Goal: Task Accomplishment & Management: Use online tool/utility

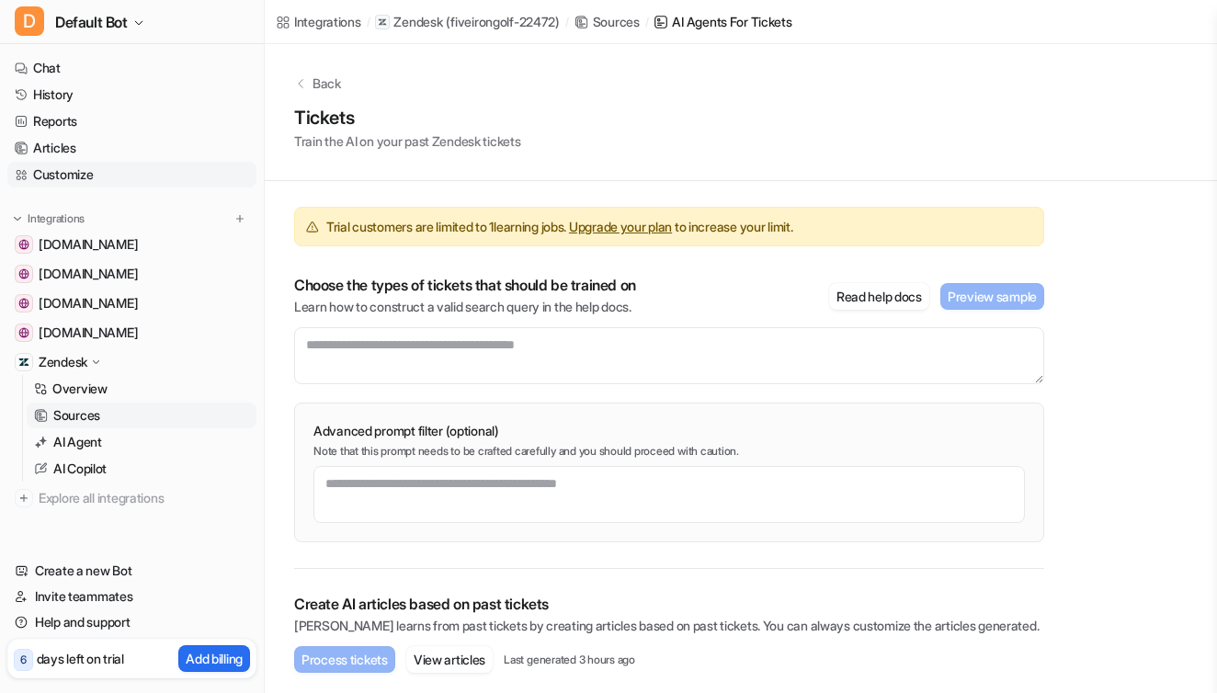
click at [51, 167] on link "Customize" at bounding box center [131, 175] width 249 height 26
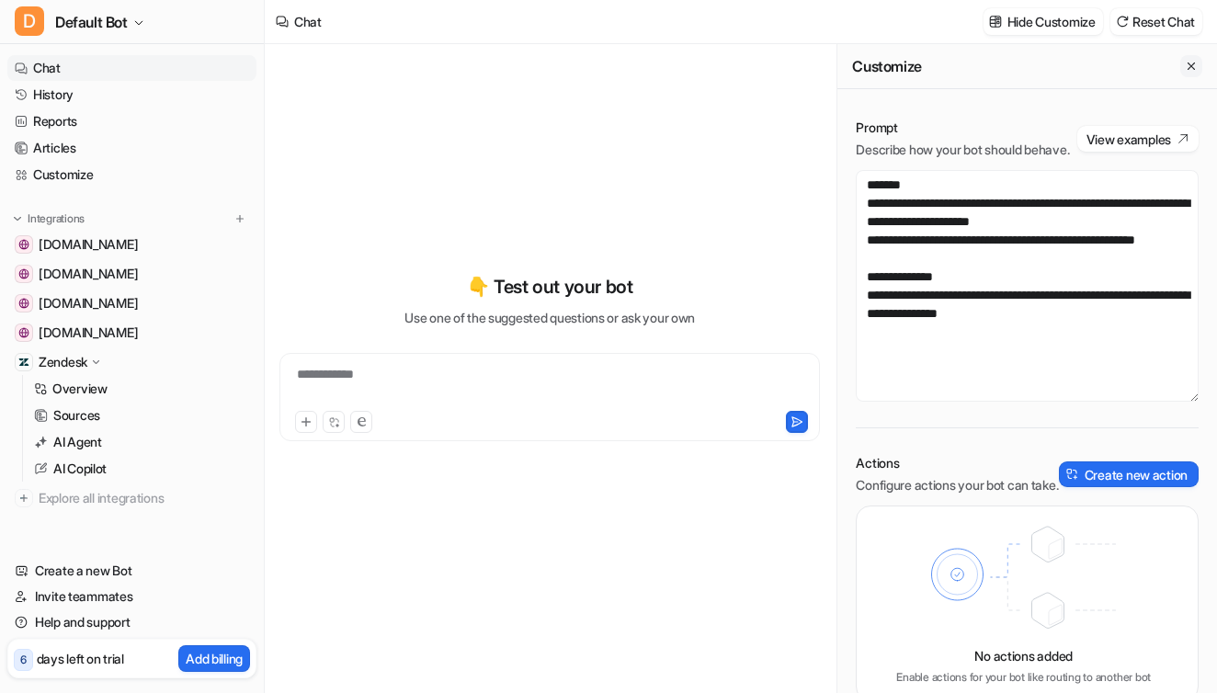
click at [1189, 67] on icon "Close flyout" at bounding box center [1191, 66] width 13 height 13
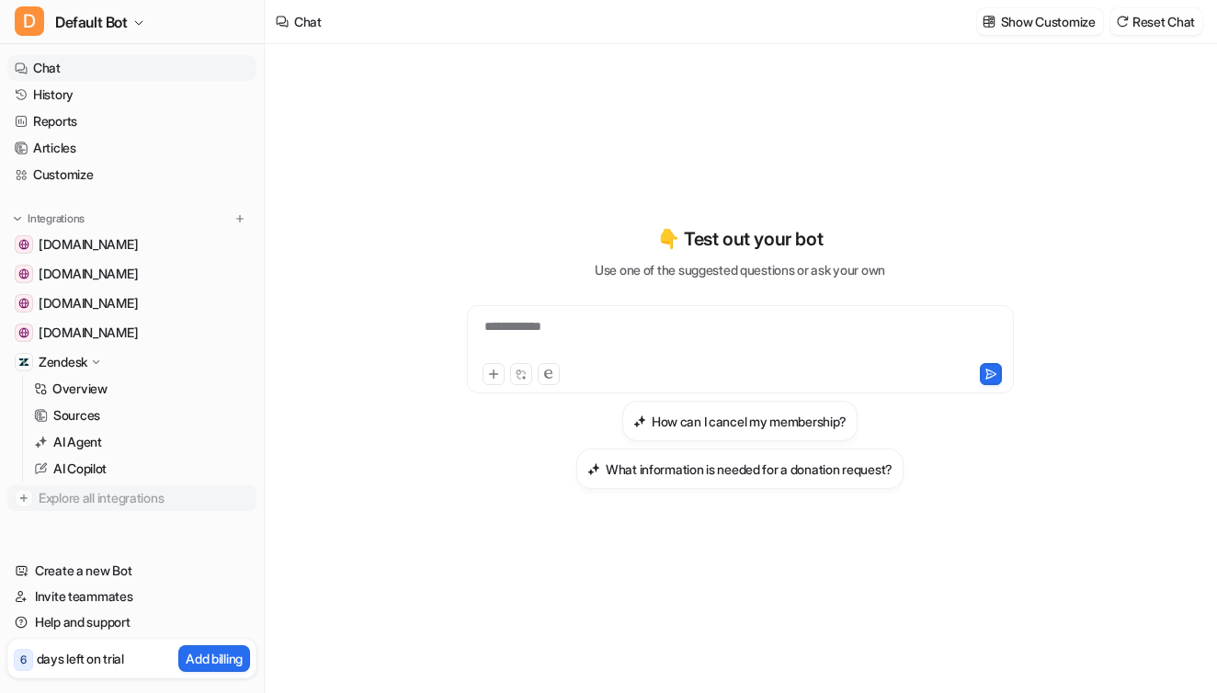
click at [87, 496] on span "Explore all integrations" at bounding box center [144, 498] width 211 height 29
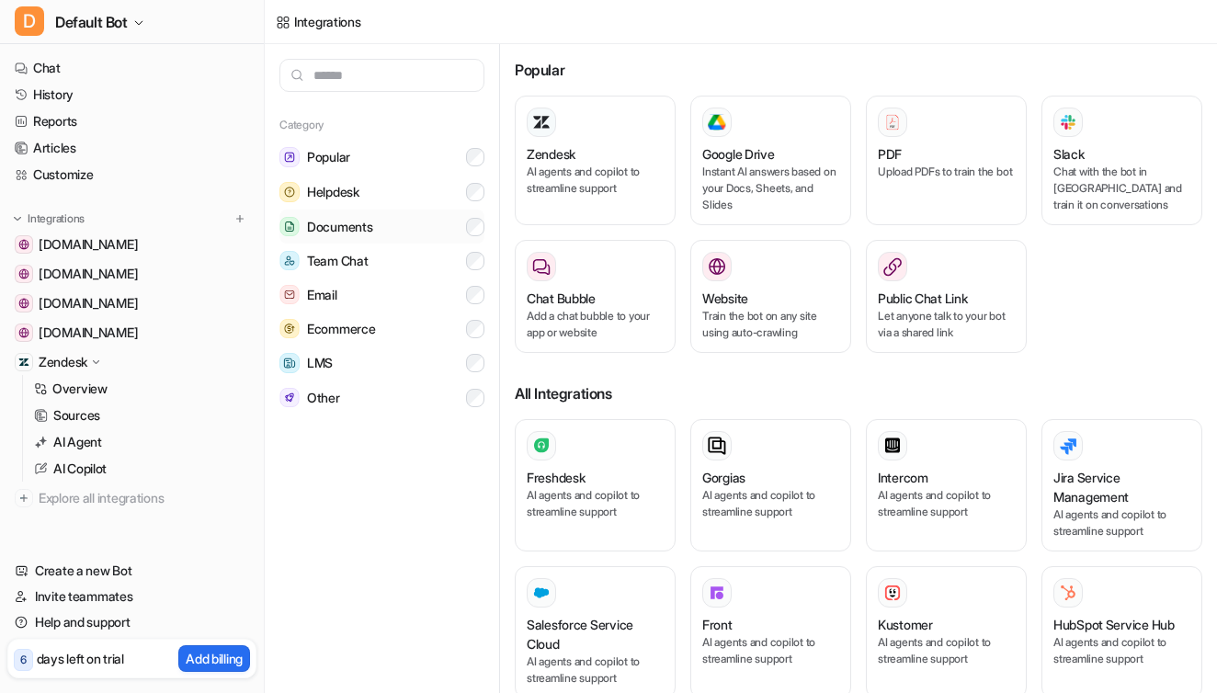
click at [364, 225] on span "Documents" at bounding box center [339, 227] width 65 height 18
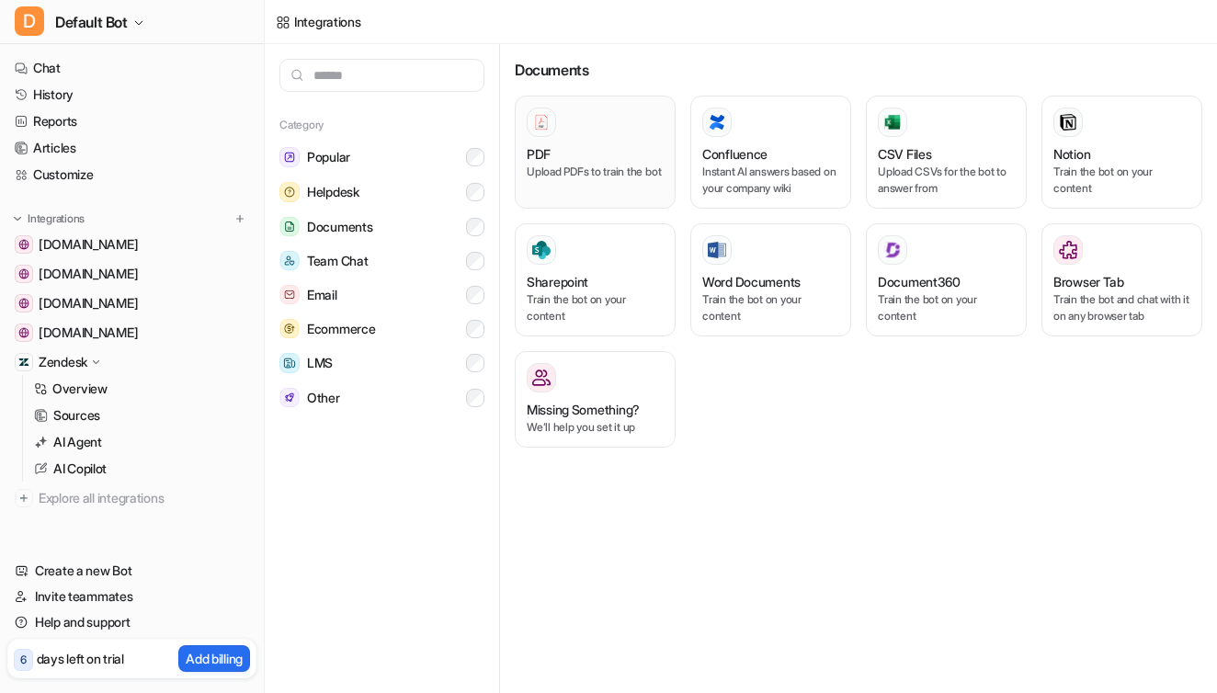
click at [615, 180] on p "Upload PDFs to train the bot" at bounding box center [595, 172] width 137 height 17
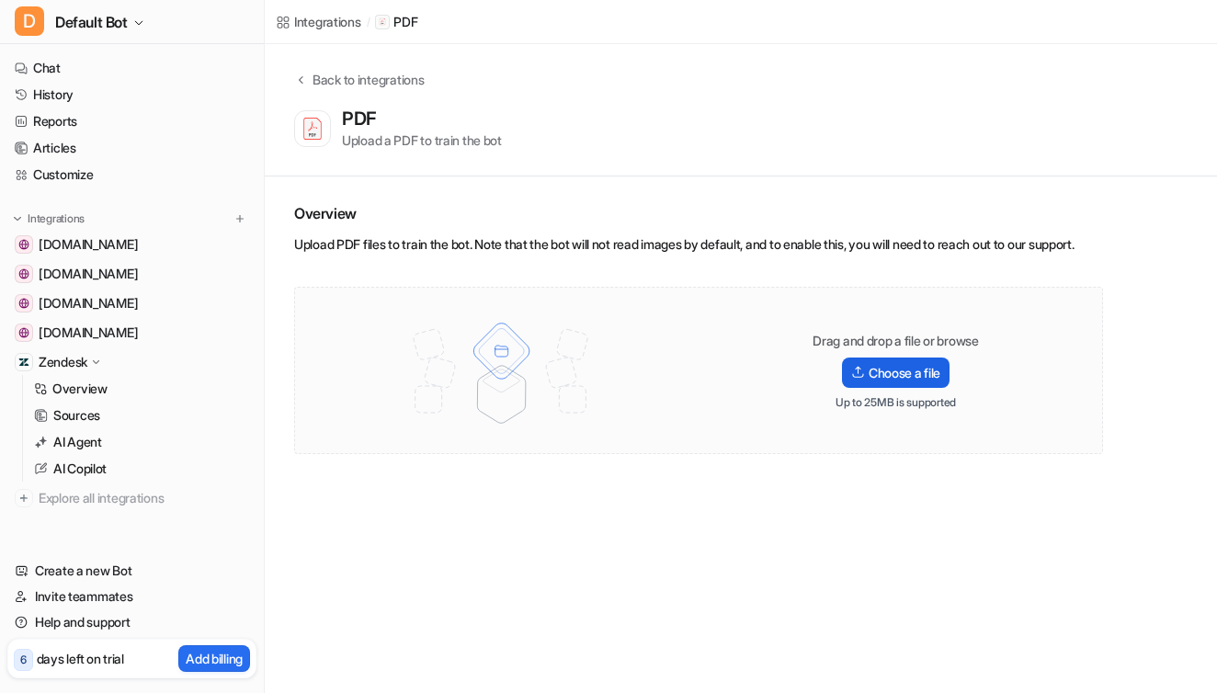
click at [919, 388] on label "Choose a file" at bounding box center [896, 373] width 108 height 30
click at [0, 0] on input "Choose a file" at bounding box center [0, 0] width 0 height 0
click at [906, 388] on label "Choose a file" at bounding box center [896, 373] width 108 height 30
click at [0, 0] on input "Choose a file" at bounding box center [0, 0] width 0 height 0
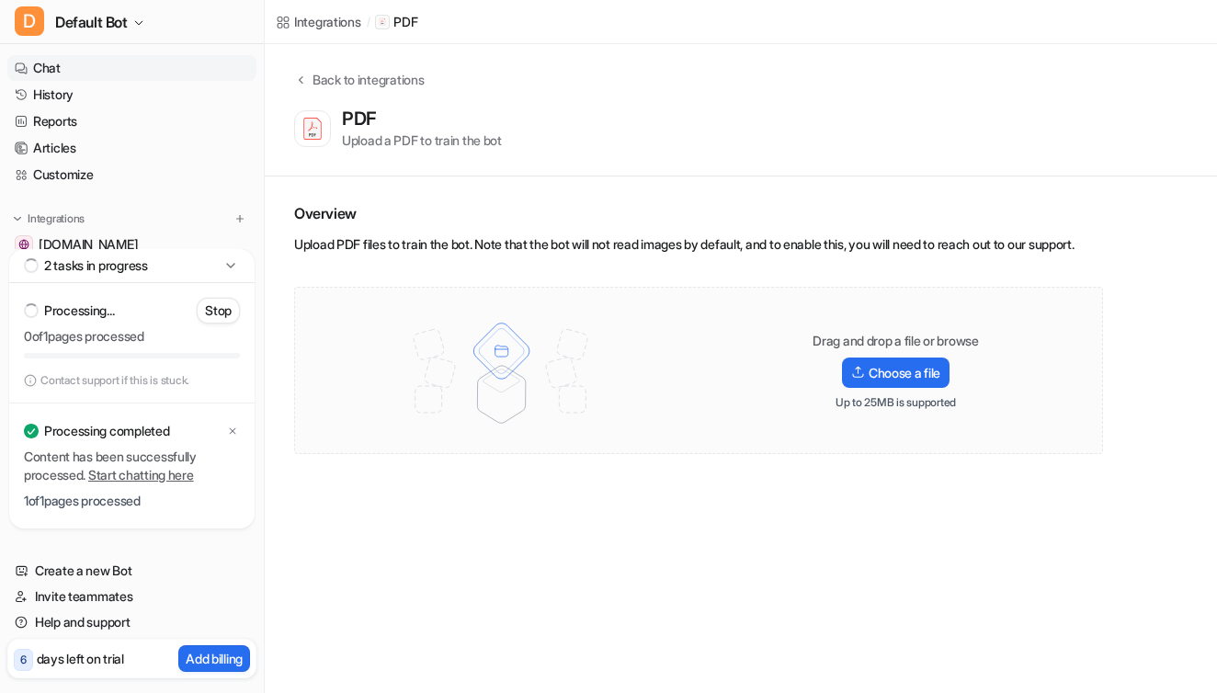
click at [62, 63] on link "Chat" at bounding box center [131, 68] width 249 height 26
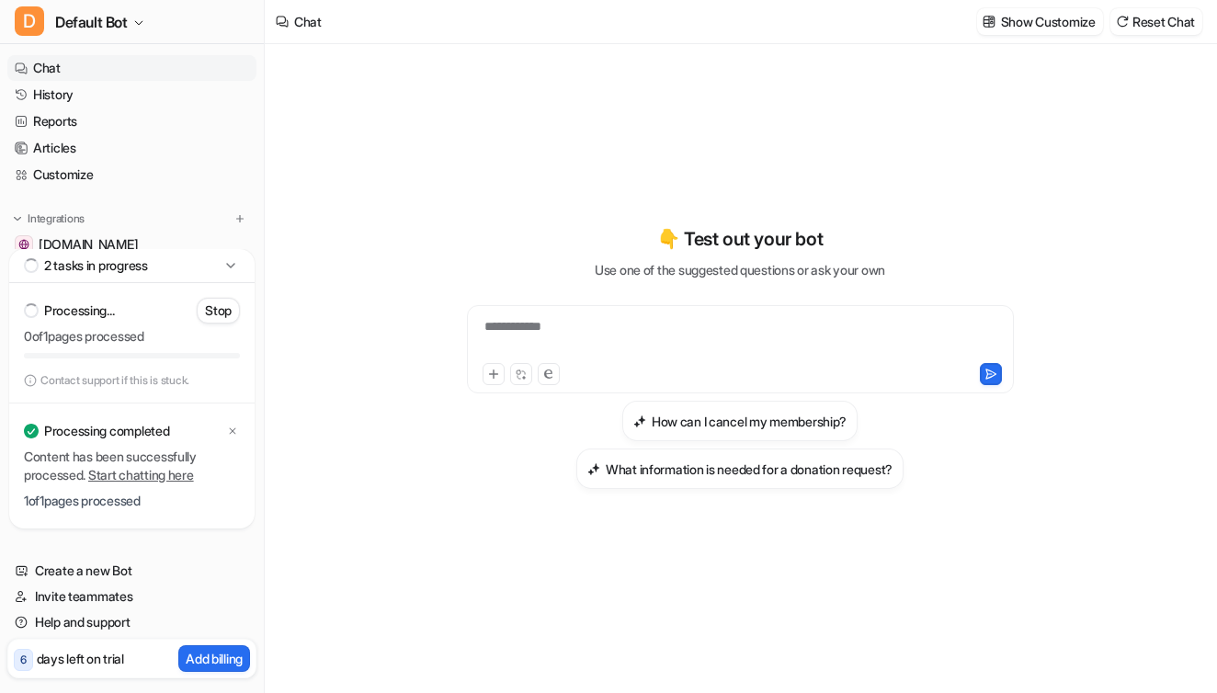
click at [652, 329] on div "**********" at bounding box center [741, 338] width 538 height 42
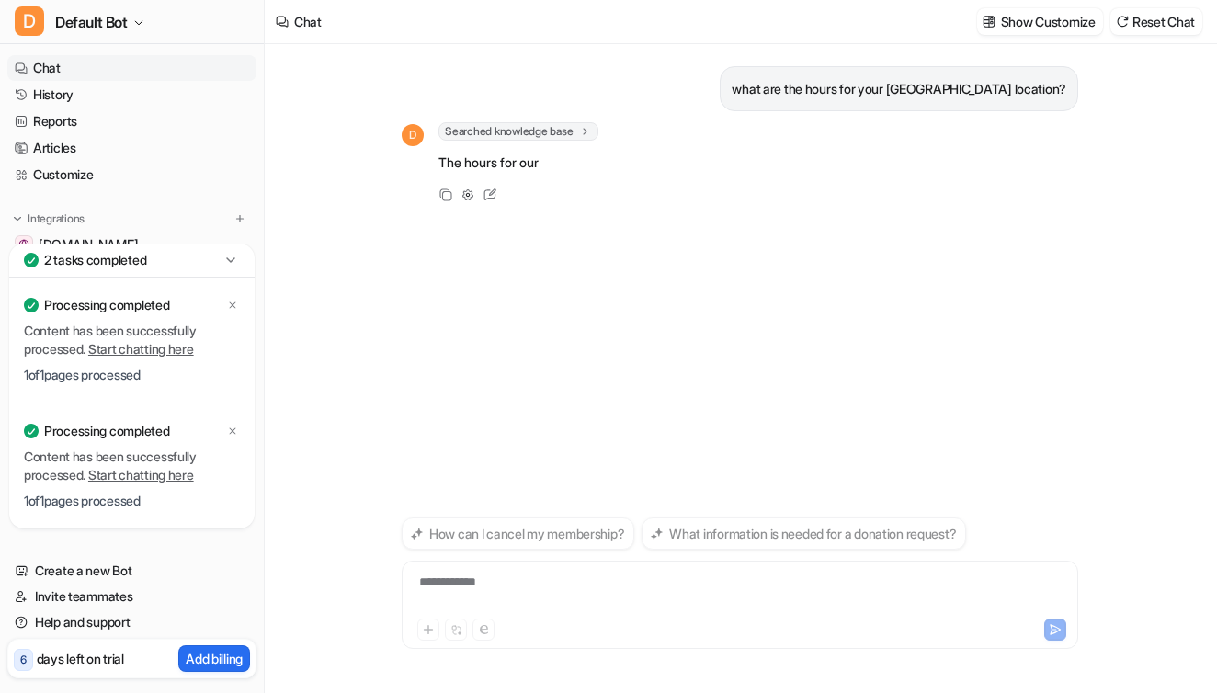
click at [224, 257] on icon at bounding box center [231, 260] width 18 height 18
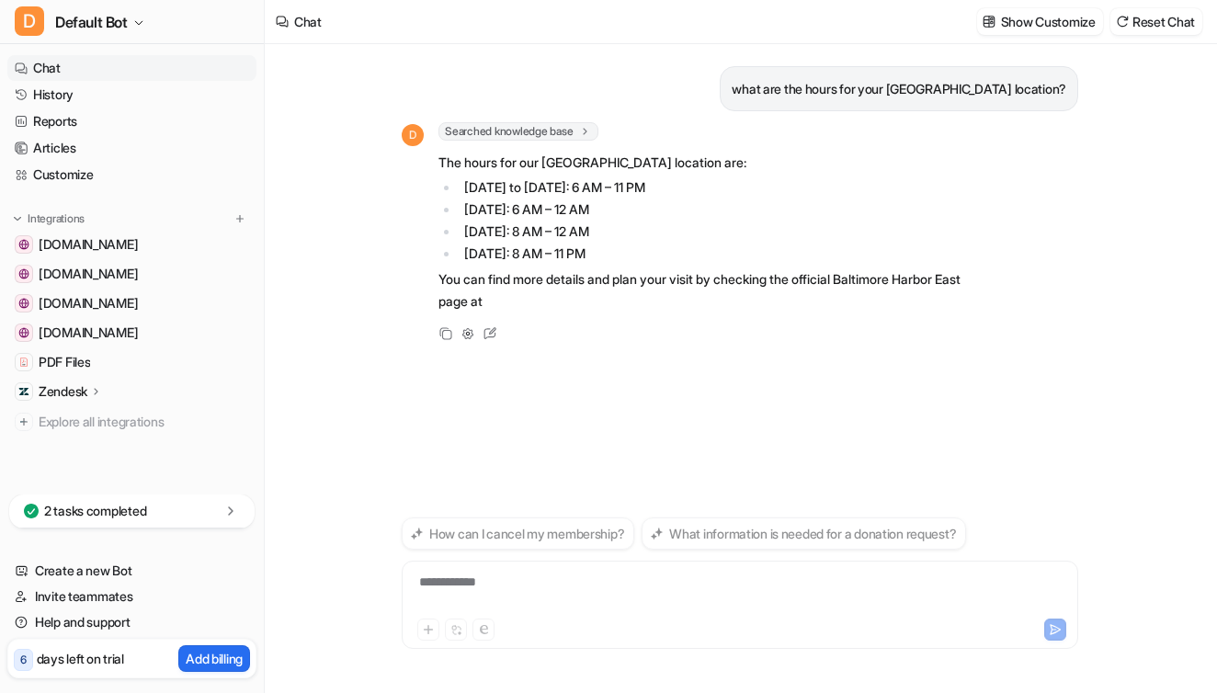
click at [523, 580] on div "**********" at bounding box center [740, 594] width 668 height 42
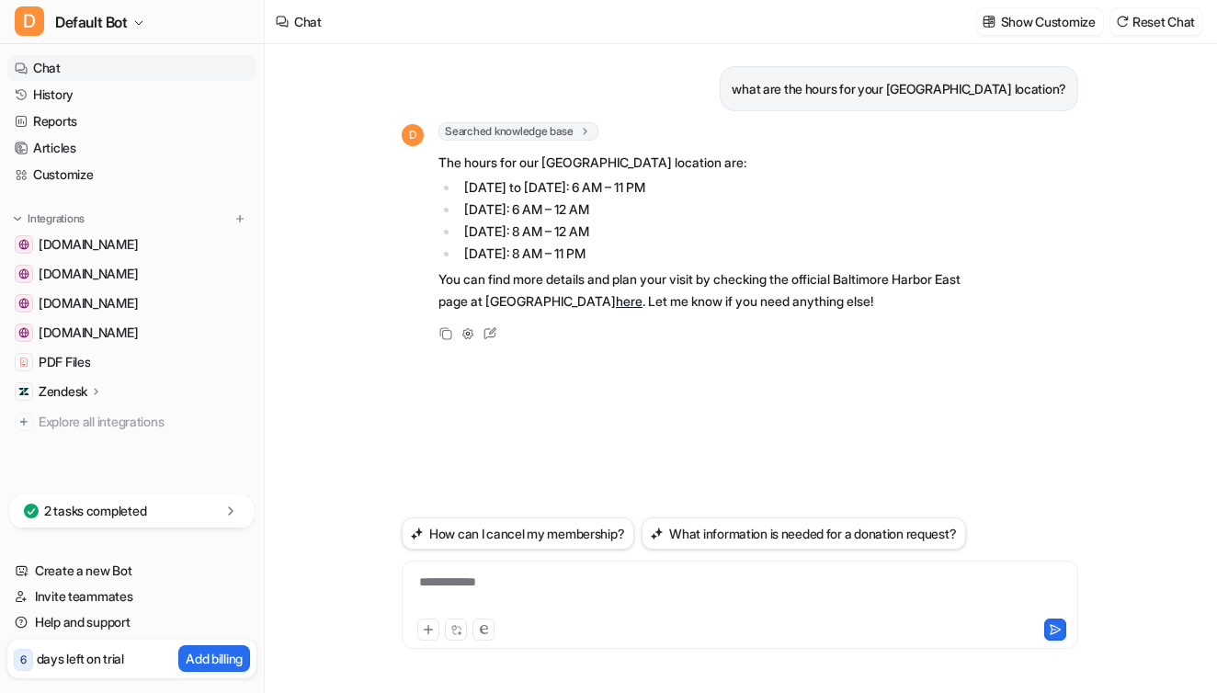
click at [472, 587] on div "**********" at bounding box center [740, 594] width 668 height 42
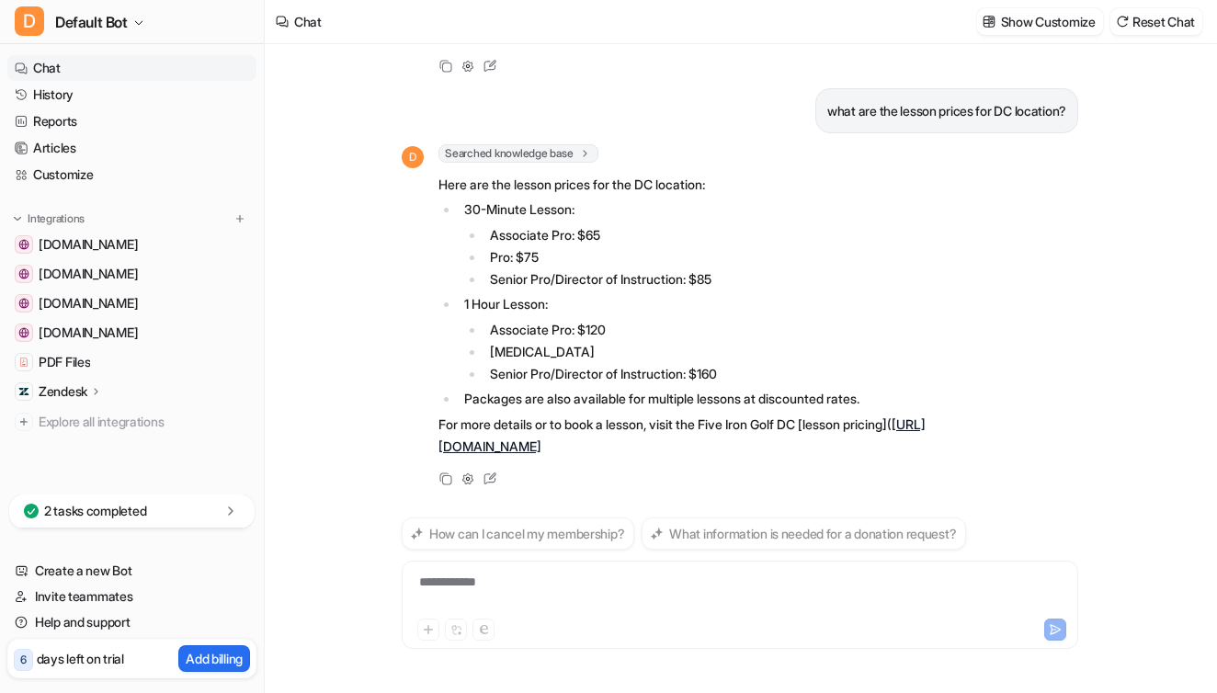
scroll to position [268, 0]
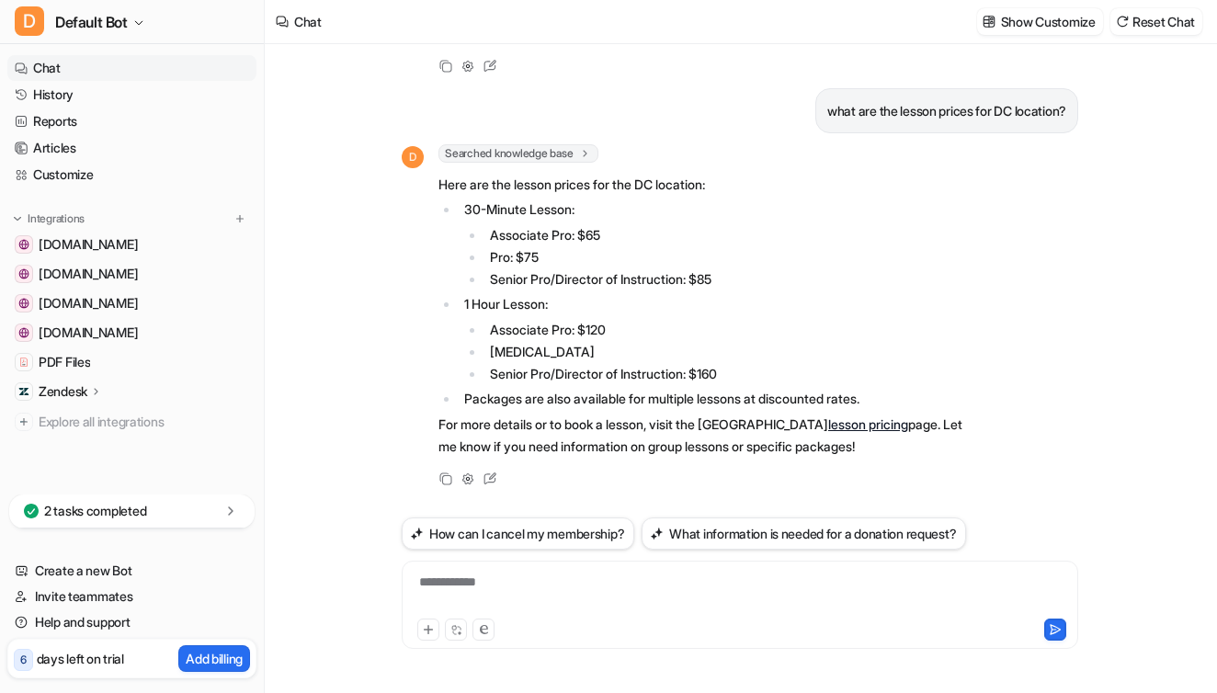
click at [890, 431] on link "lesson pricing" at bounding box center [868, 425] width 80 height 16
click at [493, 476] on icon at bounding box center [490, 479] width 24 height 24
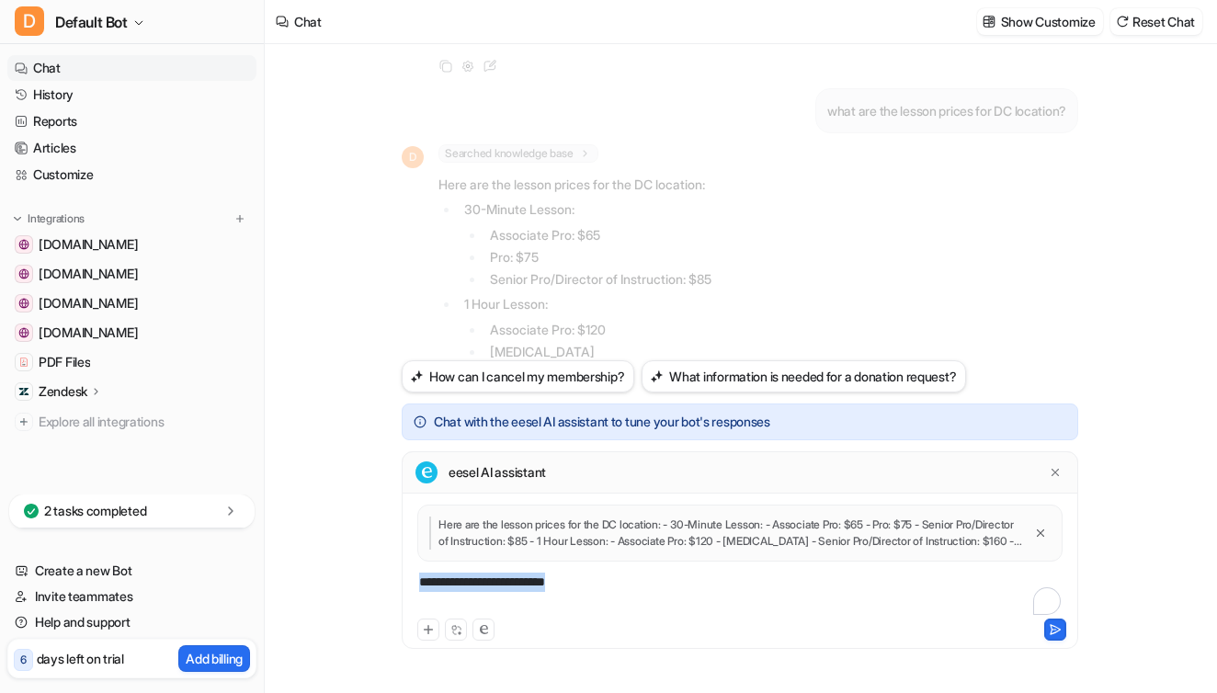
drag, startPoint x: 592, startPoint y: 583, endPoint x: 423, endPoint y: 557, distance: 171.1
click at [423, 557] on div "**********" at bounding box center [740, 560] width 668 height 110
click at [746, 573] on div "**********" at bounding box center [740, 594] width 668 height 42
drag, startPoint x: 669, startPoint y: 580, endPoint x: 387, endPoint y: 580, distance: 282.3
click at [387, 580] on div "what are the hours for your [GEOGRAPHIC_DATA] location? D Searched knowledge ba…" at bounding box center [740, 368] width 706 height 649
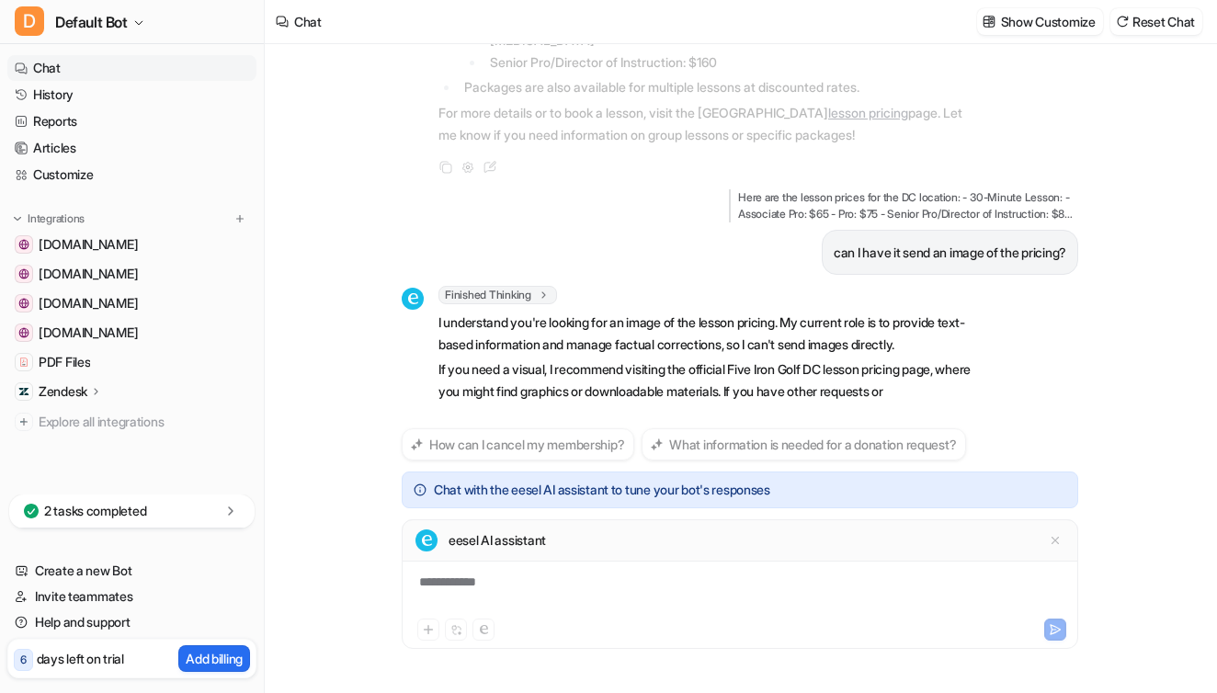
scroll to position [601, 0]
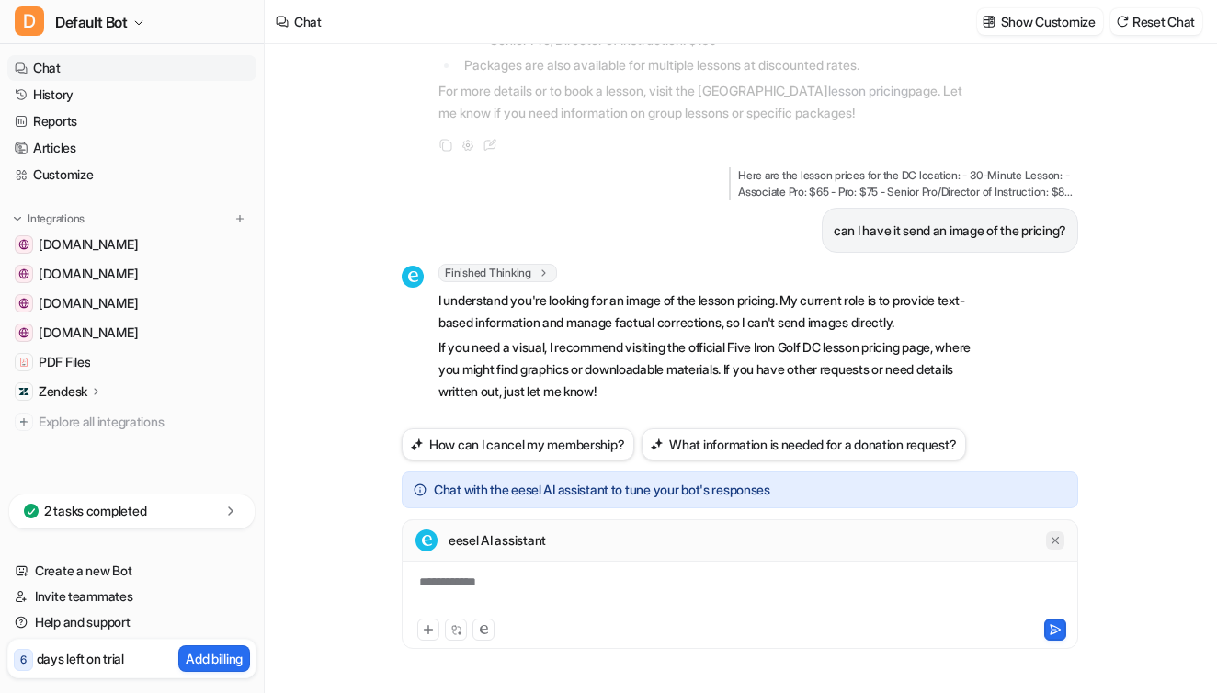
click at [1061, 540] on icon at bounding box center [1055, 540] width 13 height 13
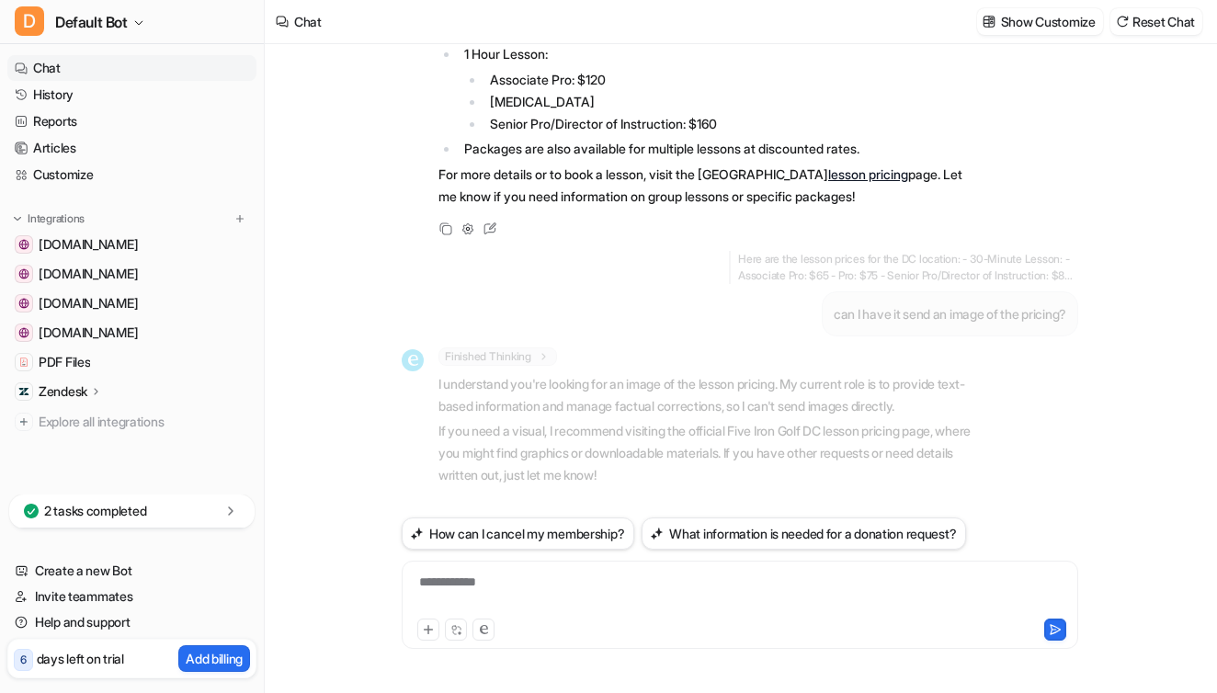
scroll to position [517, 0]
click at [611, 583] on div "To enrich screen reader interactions, please activate Accessibility in Grammarl…" at bounding box center [740, 594] width 668 height 42
click at [1185, 18] on button "Reset Chat" at bounding box center [1157, 21] width 92 height 27
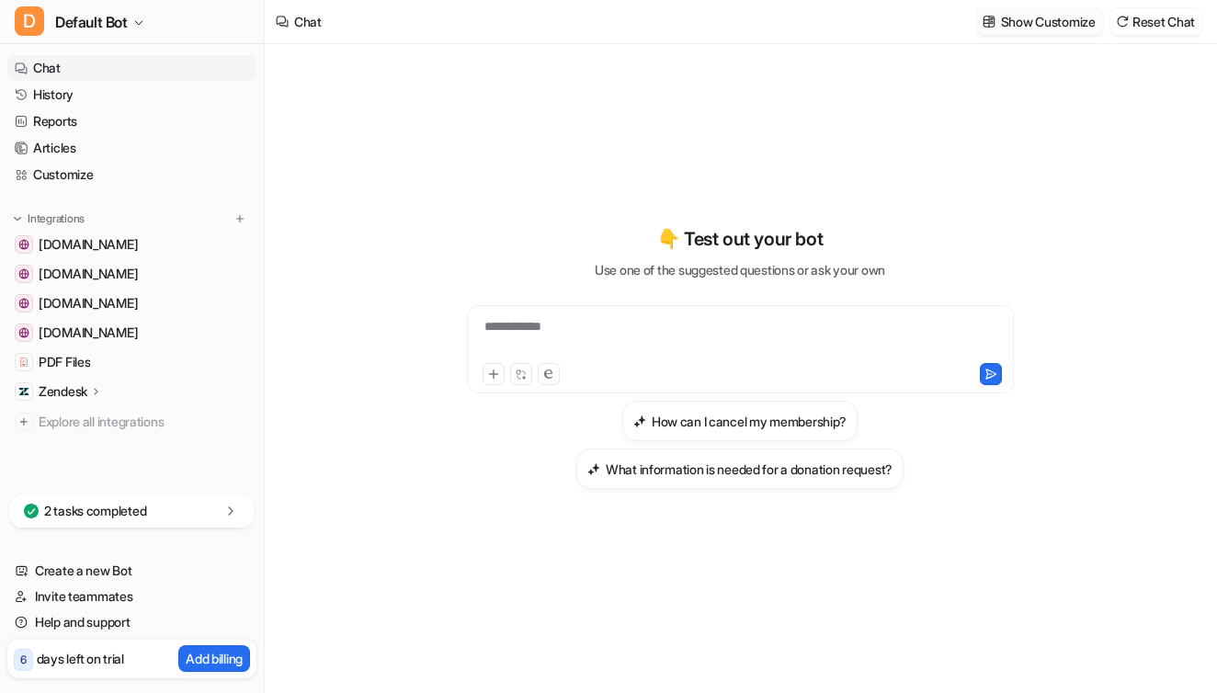
click at [1050, 28] on p "Show Customize" at bounding box center [1048, 21] width 95 height 19
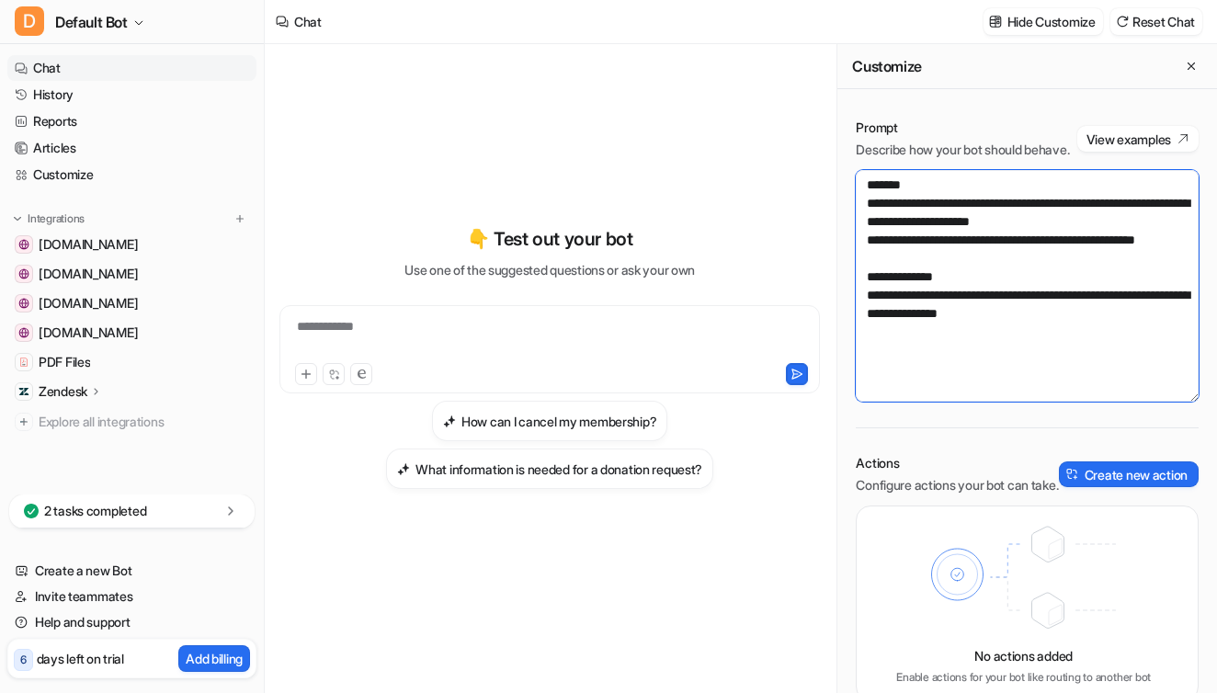
click at [976, 370] on textarea "**********" at bounding box center [1027, 286] width 343 height 232
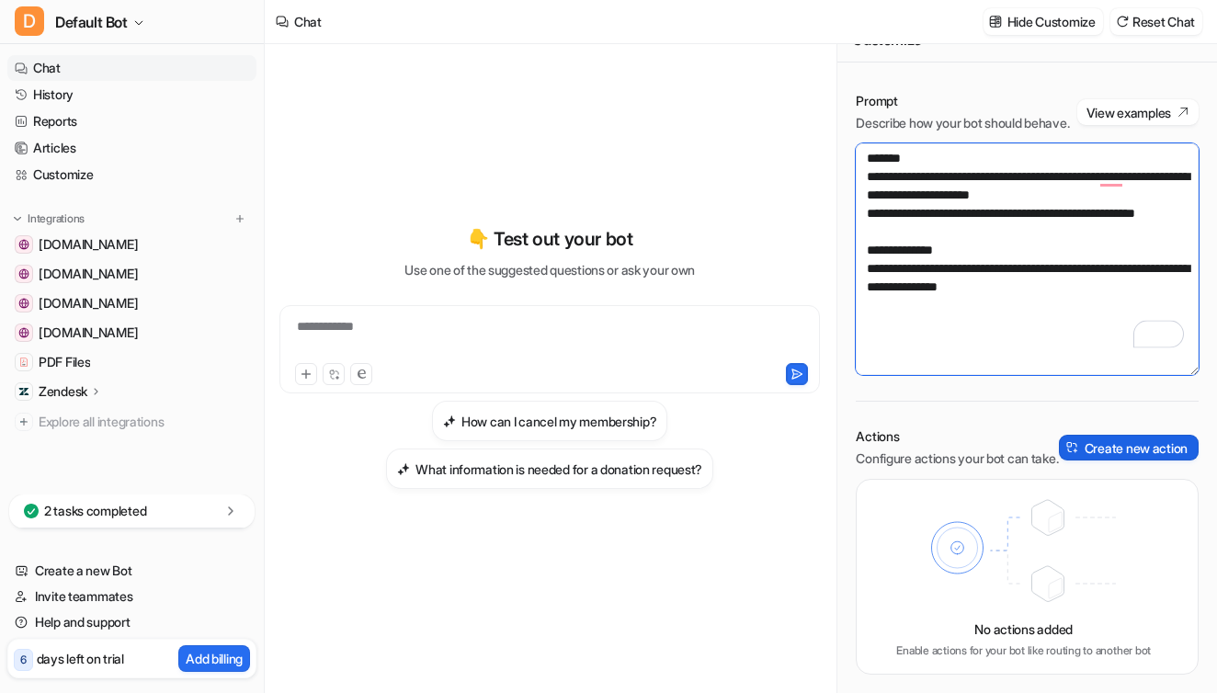
scroll to position [63, 0]
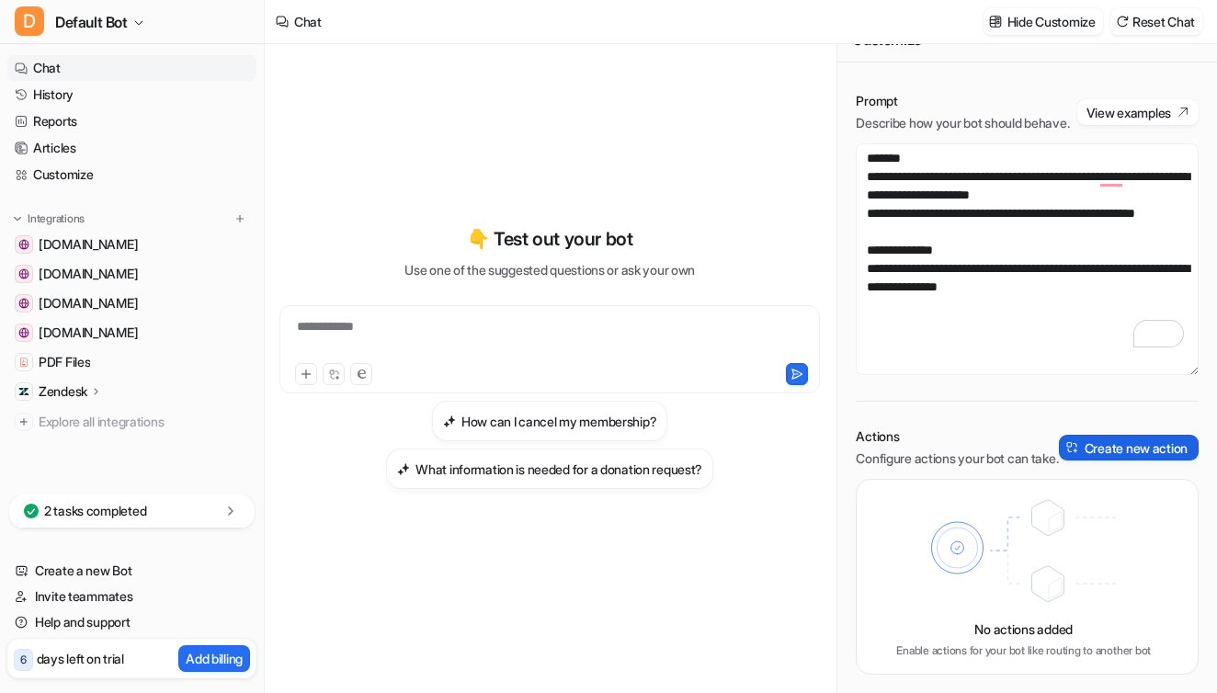
click at [1128, 439] on button "Create new action" at bounding box center [1129, 448] width 140 height 26
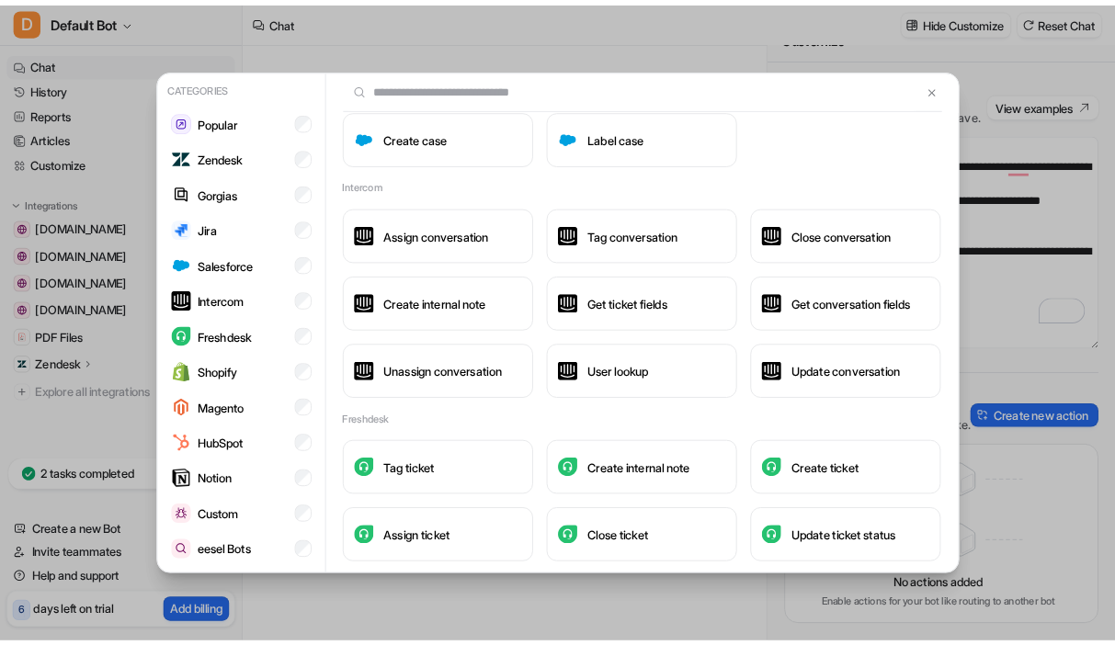
scroll to position [1612, 0]
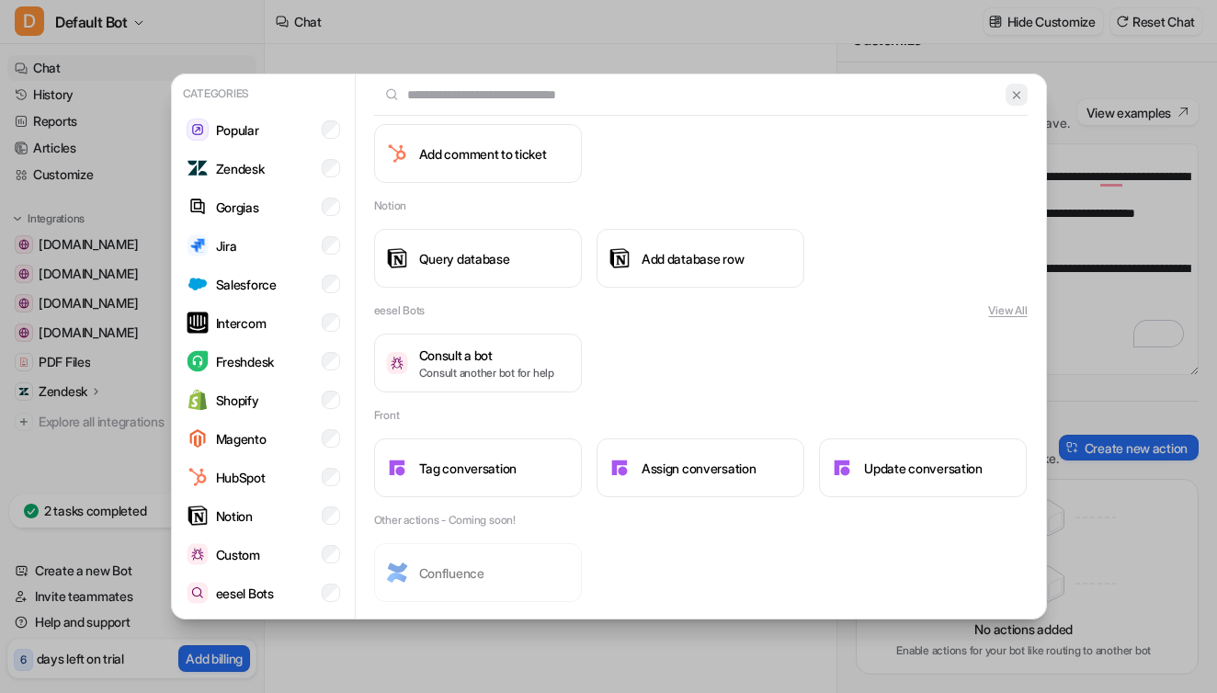
click at [1015, 95] on img at bounding box center [1017, 95] width 13 height 14
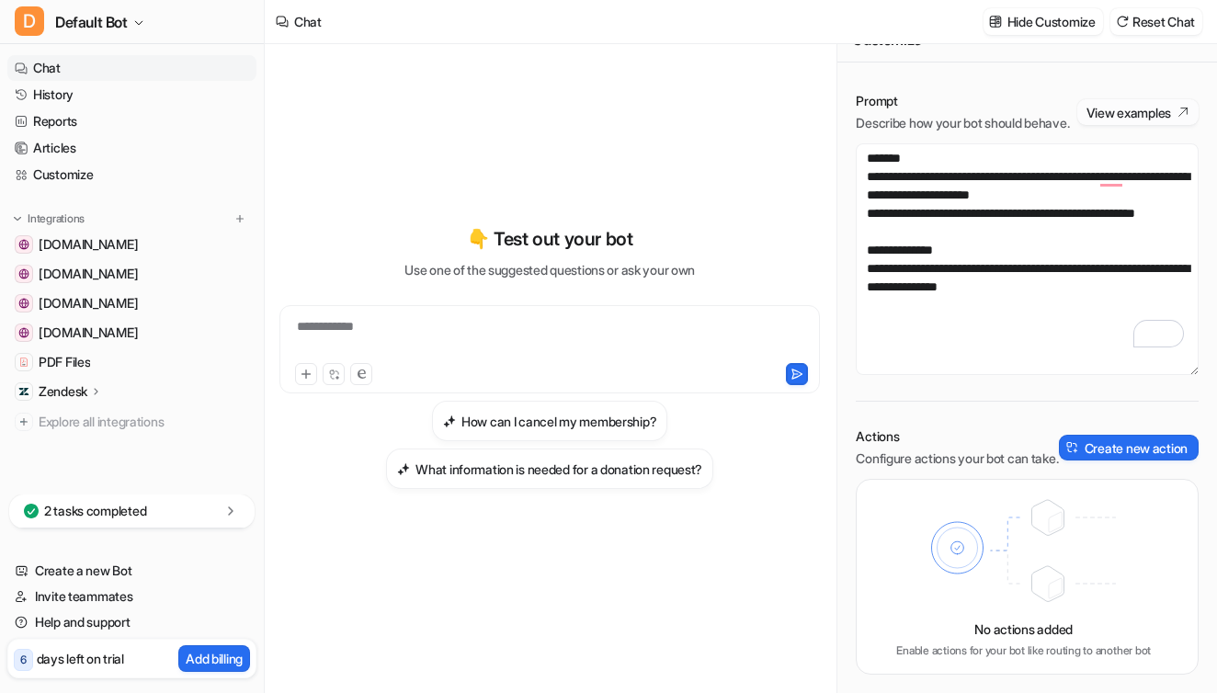
click at [1161, 99] on button "View examples" at bounding box center [1138, 112] width 121 height 26
click at [691, 122] on div "**********" at bounding box center [550, 357] width 541 height 485
click at [74, 68] on link "Chat" at bounding box center [131, 68] width 249 height 26
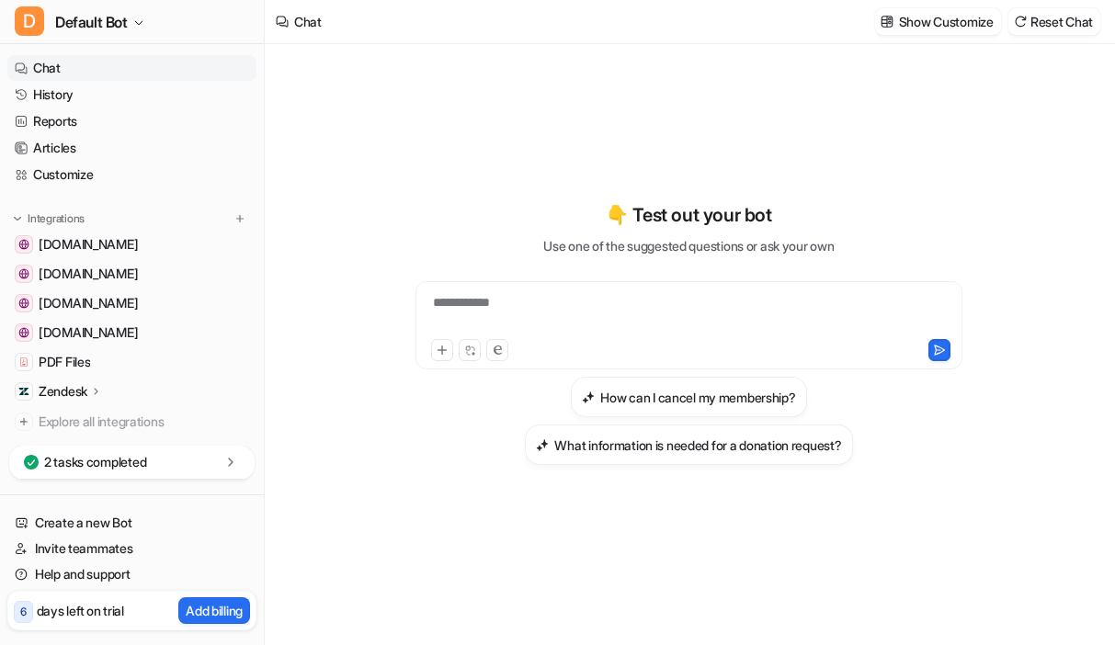
click at [46, 393] on p "Zendesk" at bounding box center [63, 392] width 49 height 18
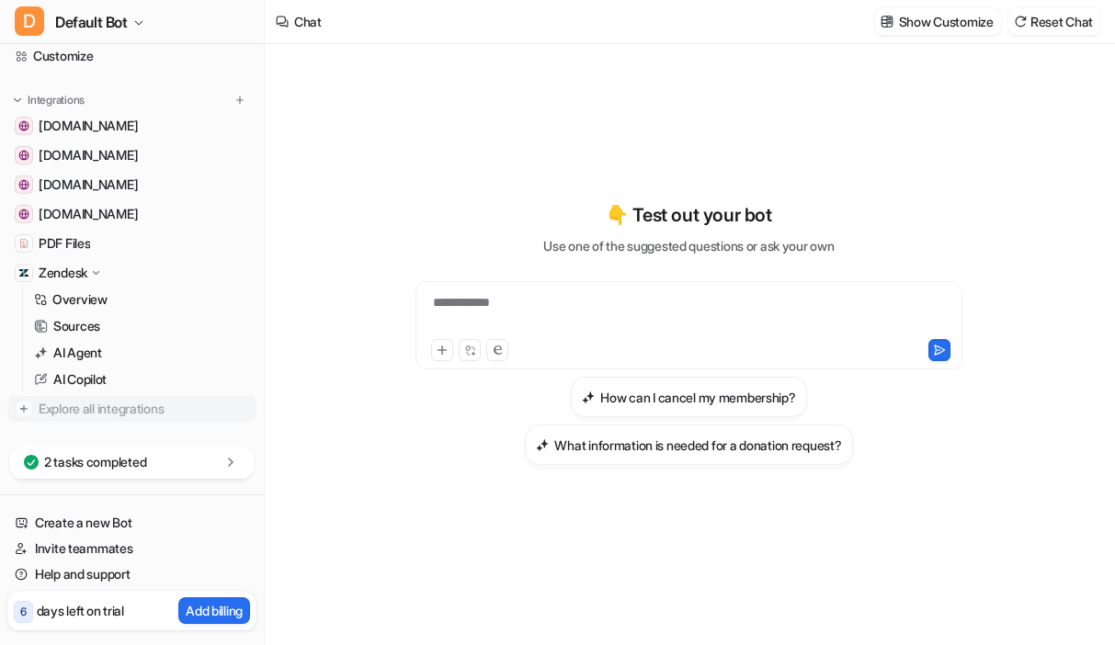
scroll to position [134, 0]
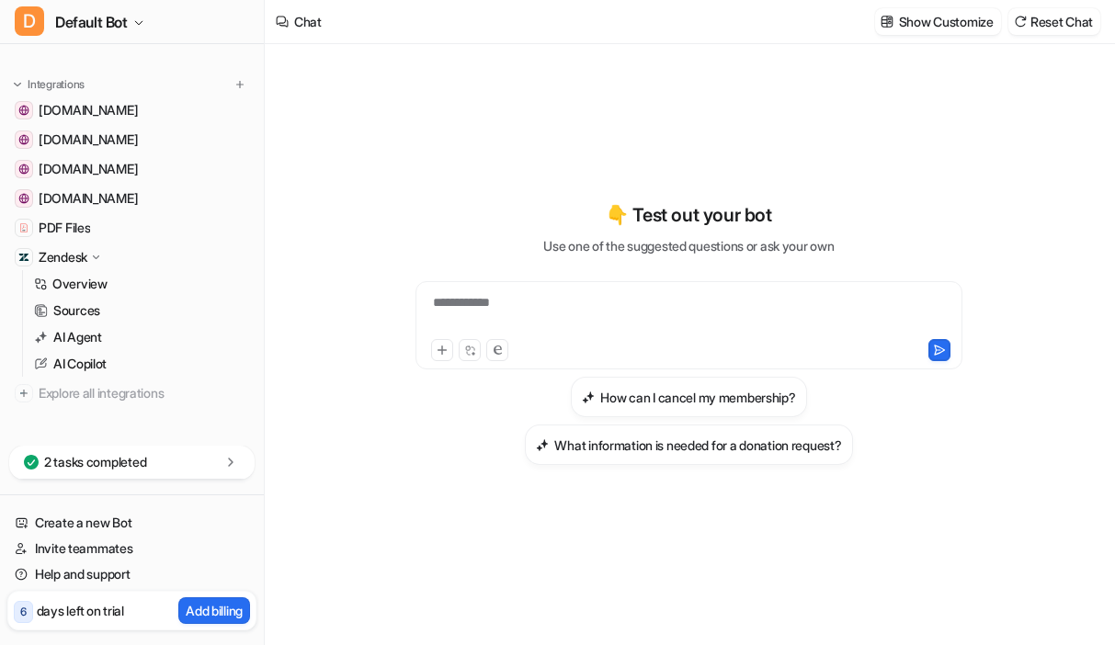
click at [101, 458] on p "2 tasks completed" at bounding box center [95, 462] width 102 height 18
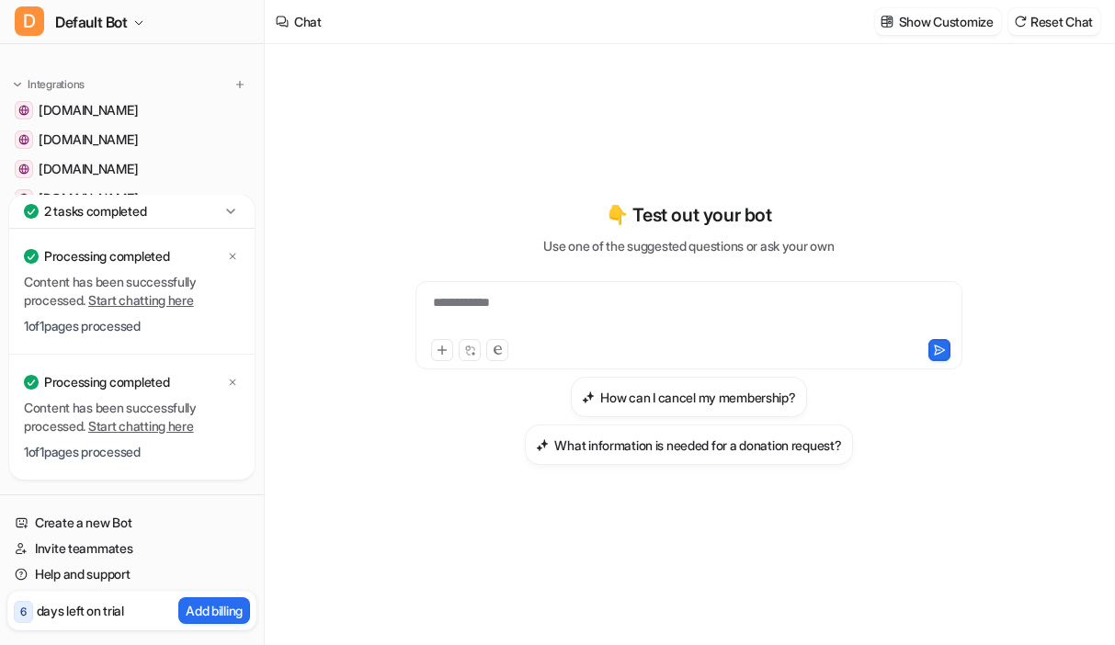
click at [229, 208] on icon at bounding box center [231, 211] width 18 height 18
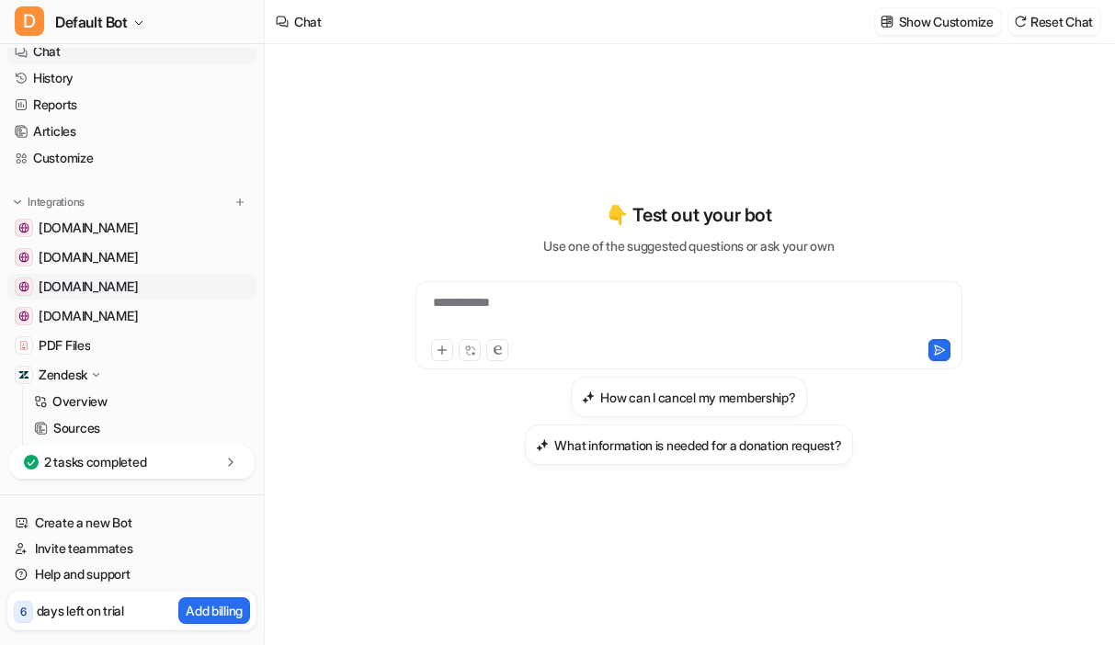
scroll to position [15, 0]
click at [84, 131] on link "Articles" at bounding box center [131, 133] width 249 height 26
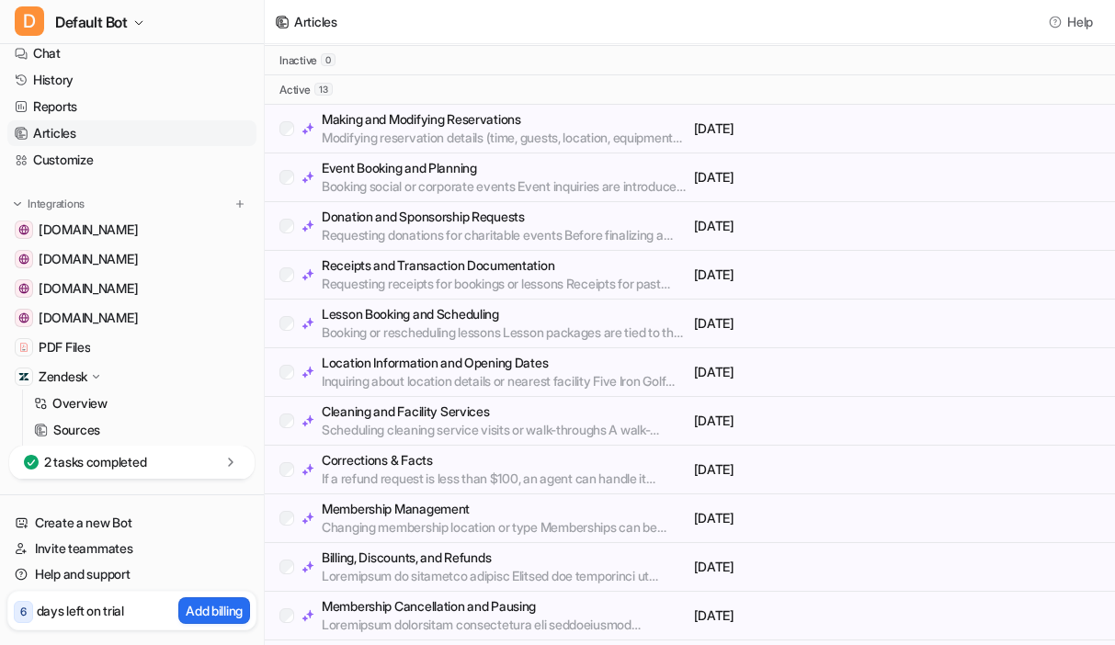
scroll to position [166, 0]
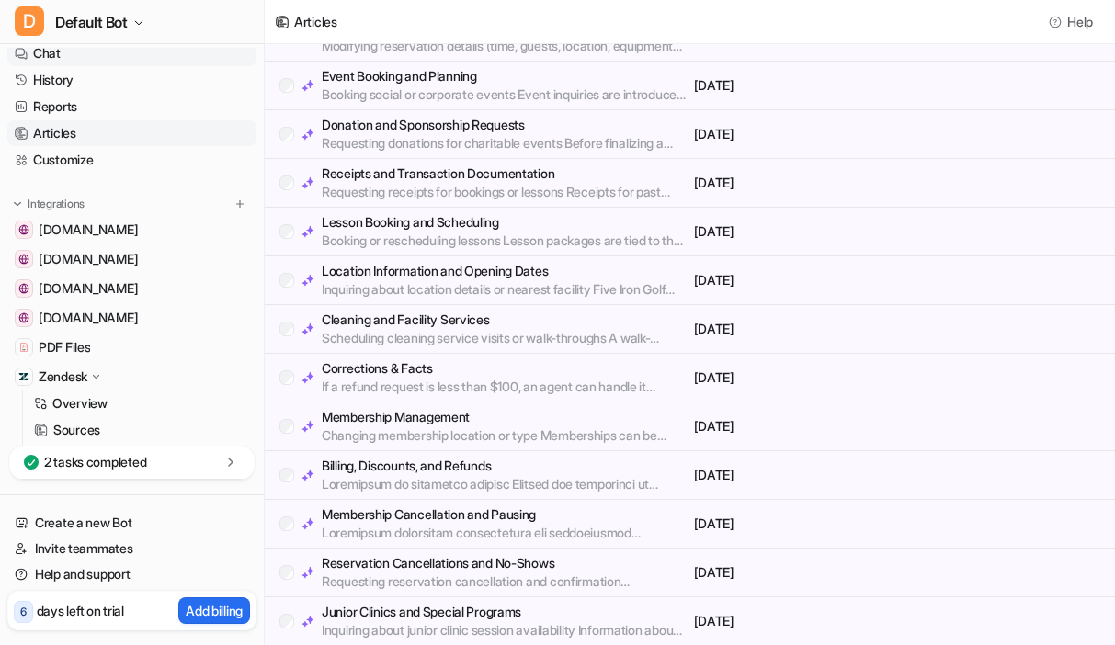
click at [56, 58] on link "Chat" at bounding box center [131, 53] width 249 height 26
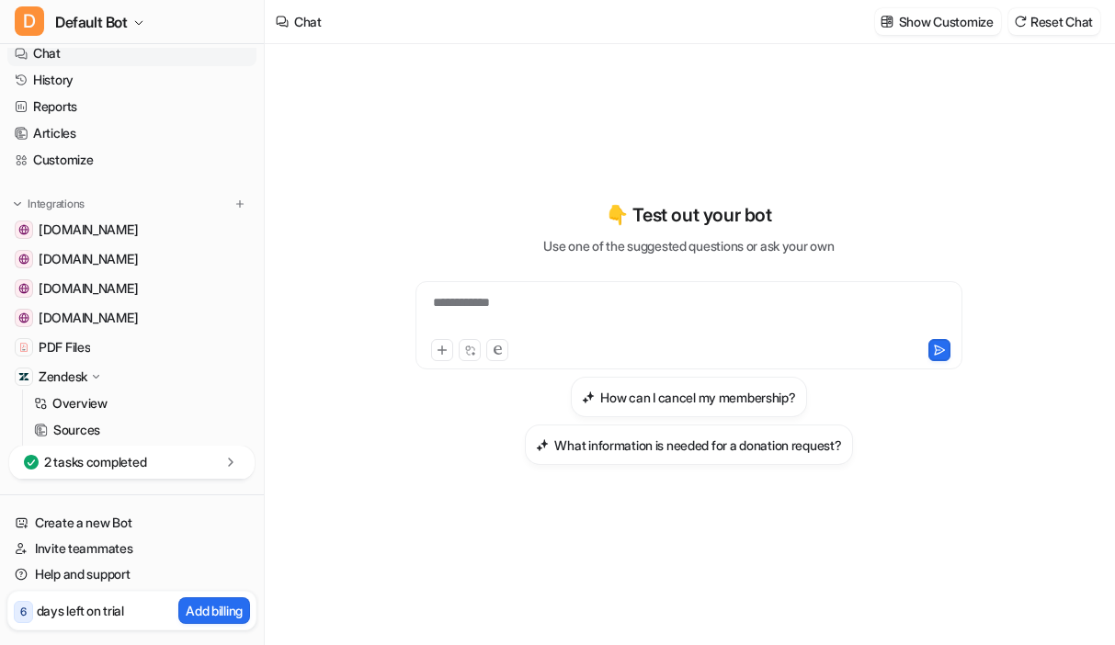
click at [657, 325] on div "**********" at bounding box center [689, 314] width 538 height 42
click at [556, 307] on div "To enrich screen reader interactions, please activate Accessibility in Grammarl…" at bounding box center [689, 314] width 538 height 42
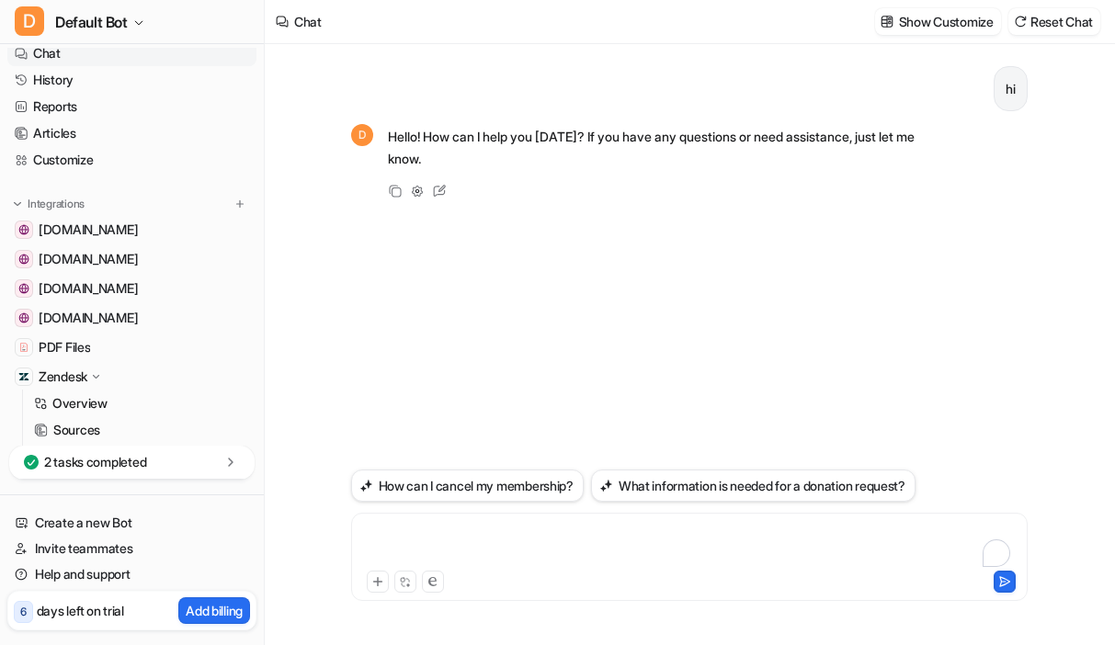
click at [437, 536] on div "To enrich screen reader interactions, please activate Accessibility in Grammarl…" at bounding box center [690, 546] width 668 height 42
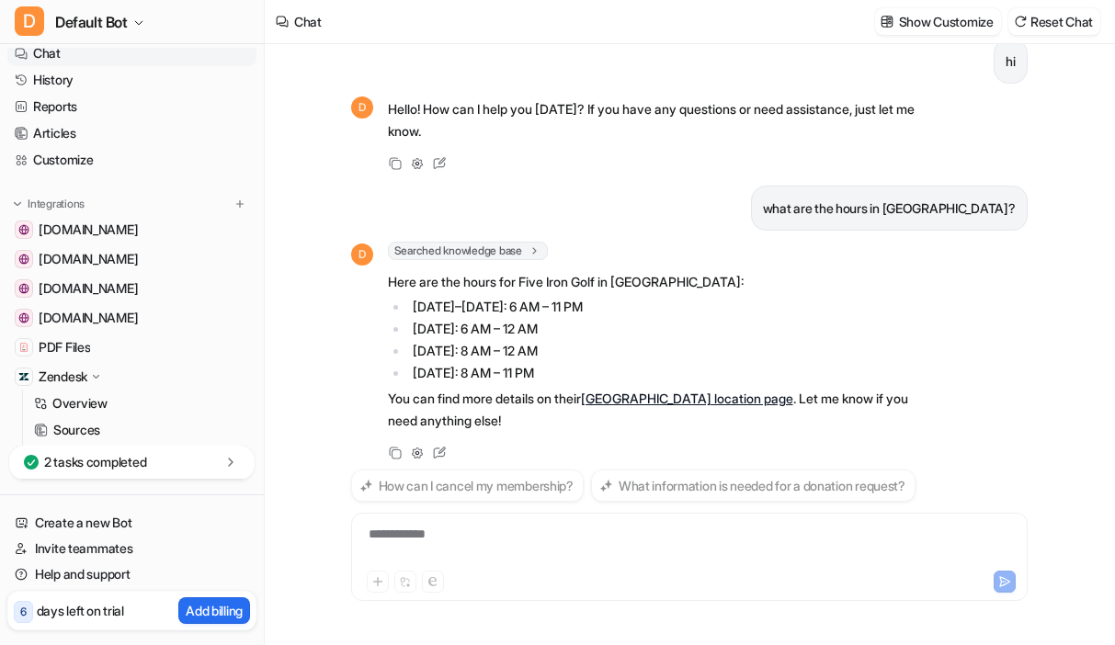
scroll to position [50, 0]
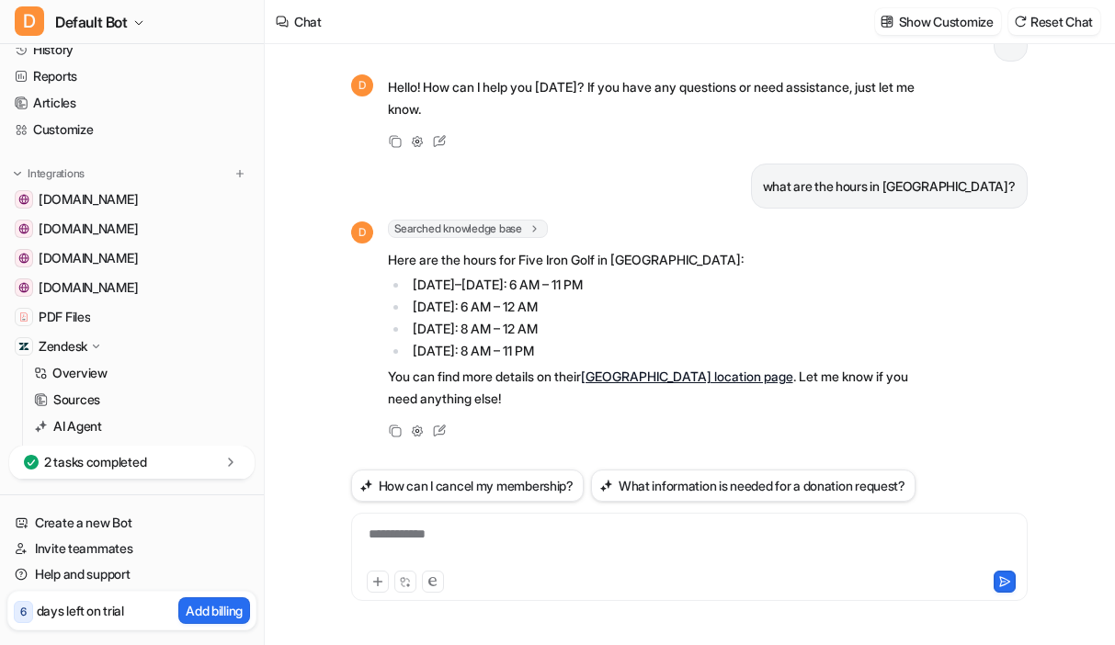
scroll to position [143, 0]
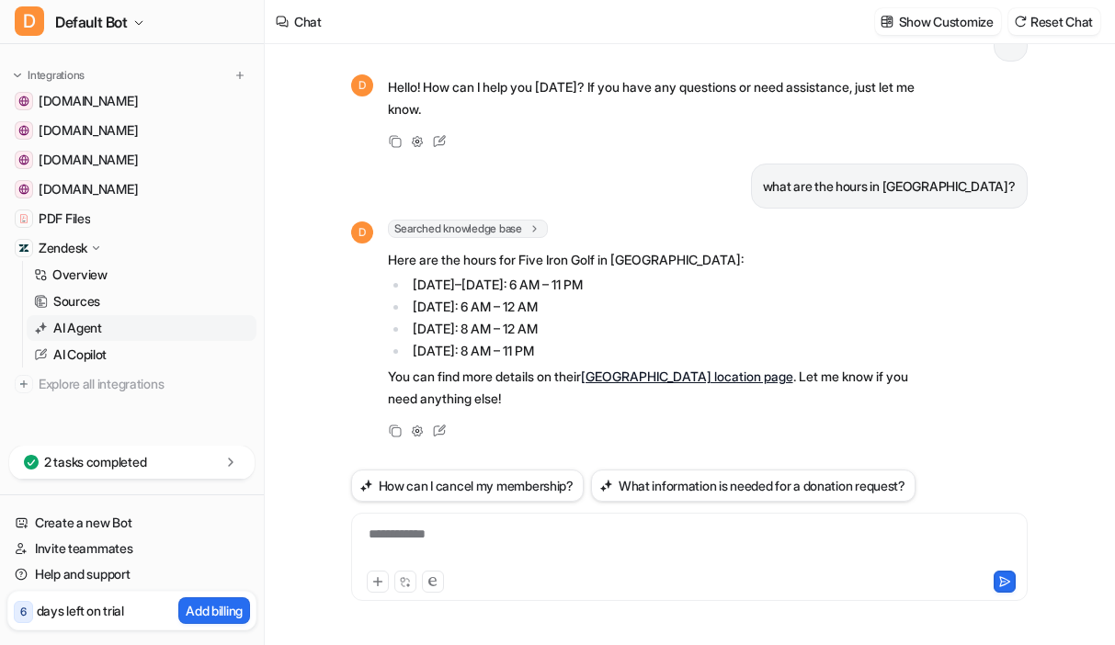
click at [104, 322] on link "AI Agent" at bounding box center [142, 328] width 230 height 26
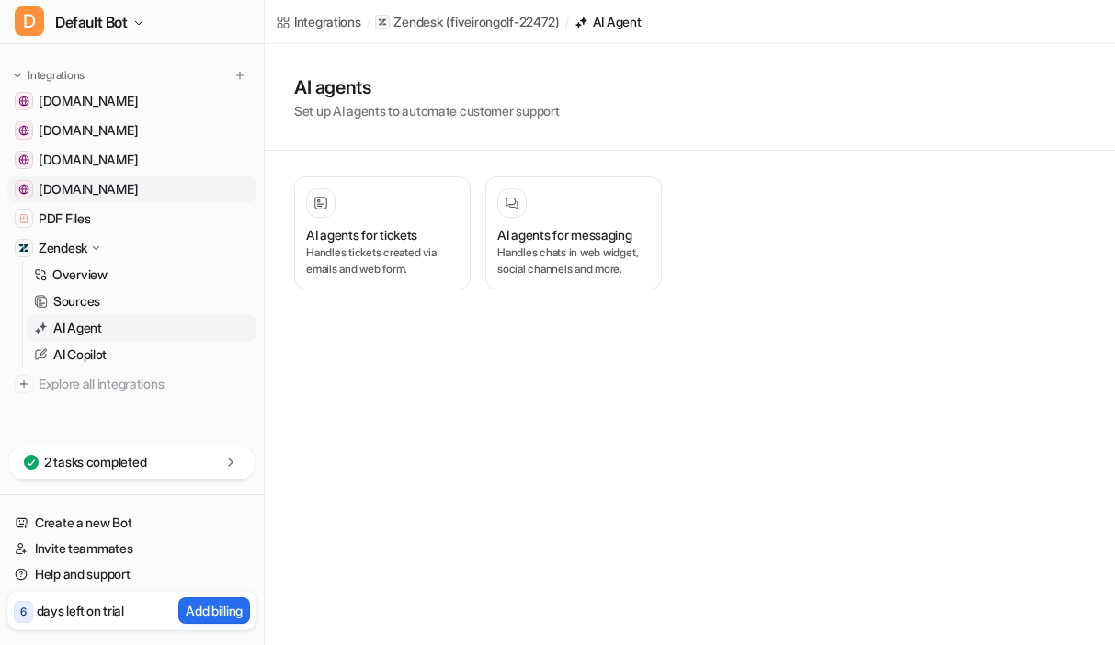
scroll to position [60, 0]
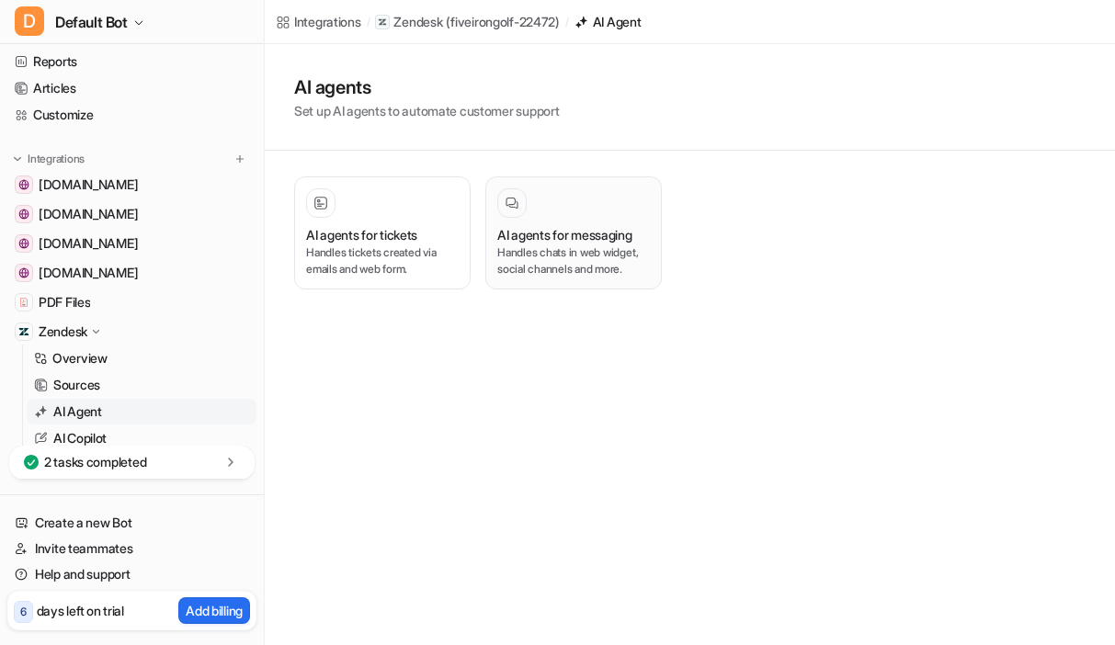
click at [584, 224] on div "AI agents for messaging Handles chats in web widget, social channels and more." at bounding box center [573, 232] width 153 height 89
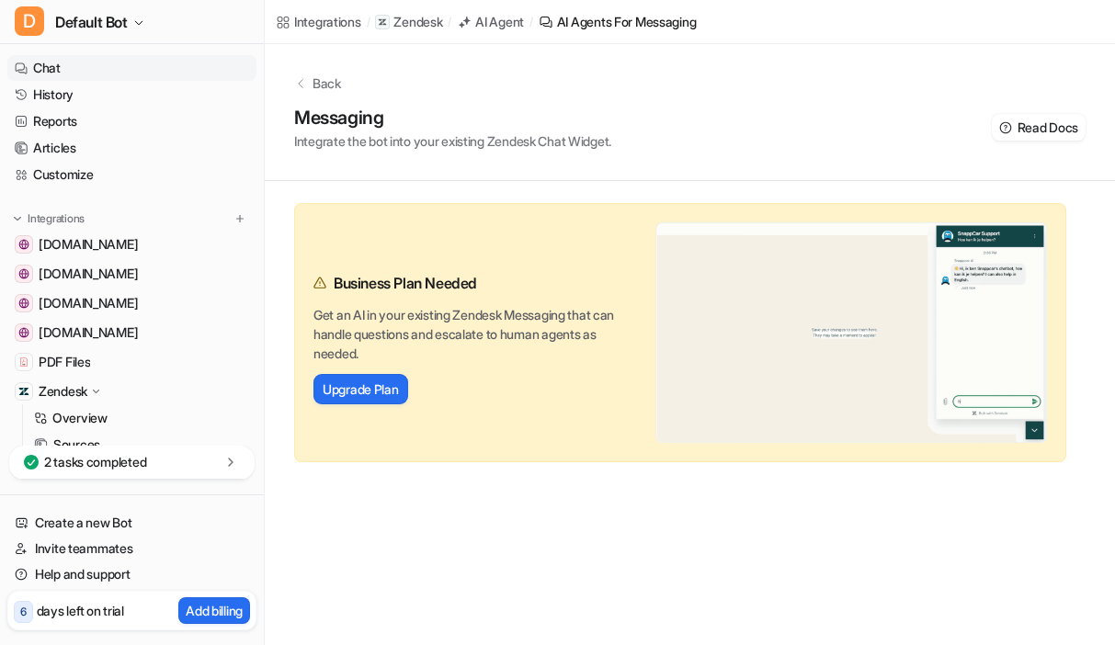
click at [90, 61] on link "Chat" at bounding box center [131, 68] width 249 height 26
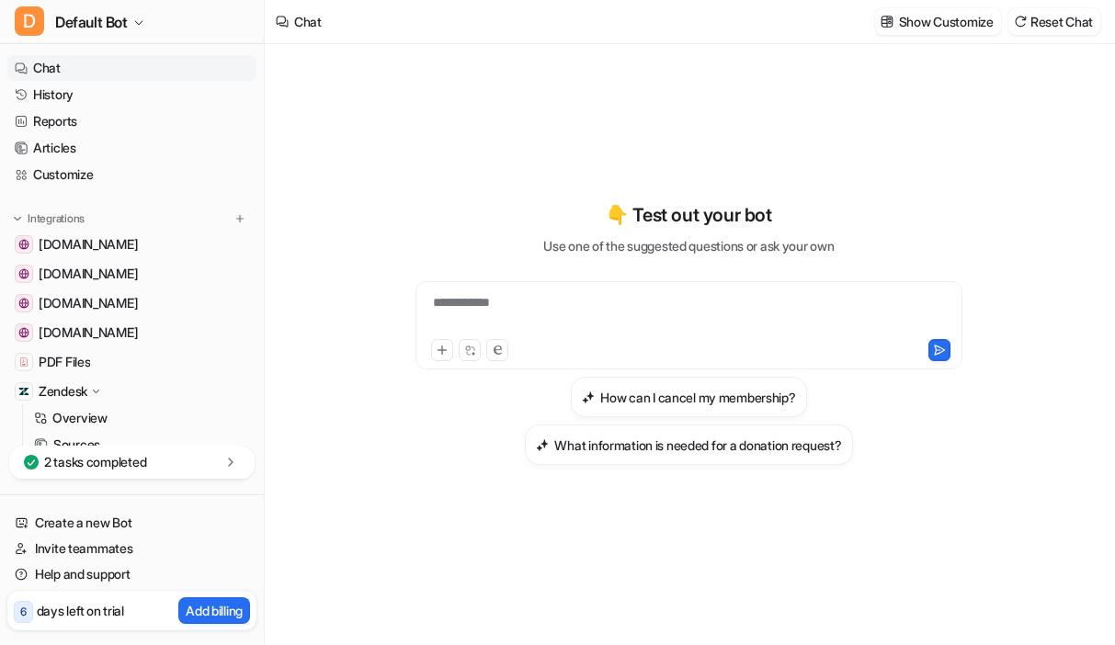
click at [80, 613] on p "days left on trial" at bounding box center [80, 610] width 87 height 19
click at [225, 606] on p "Add billing" at bounding box center [214, 610] width 57 height 19
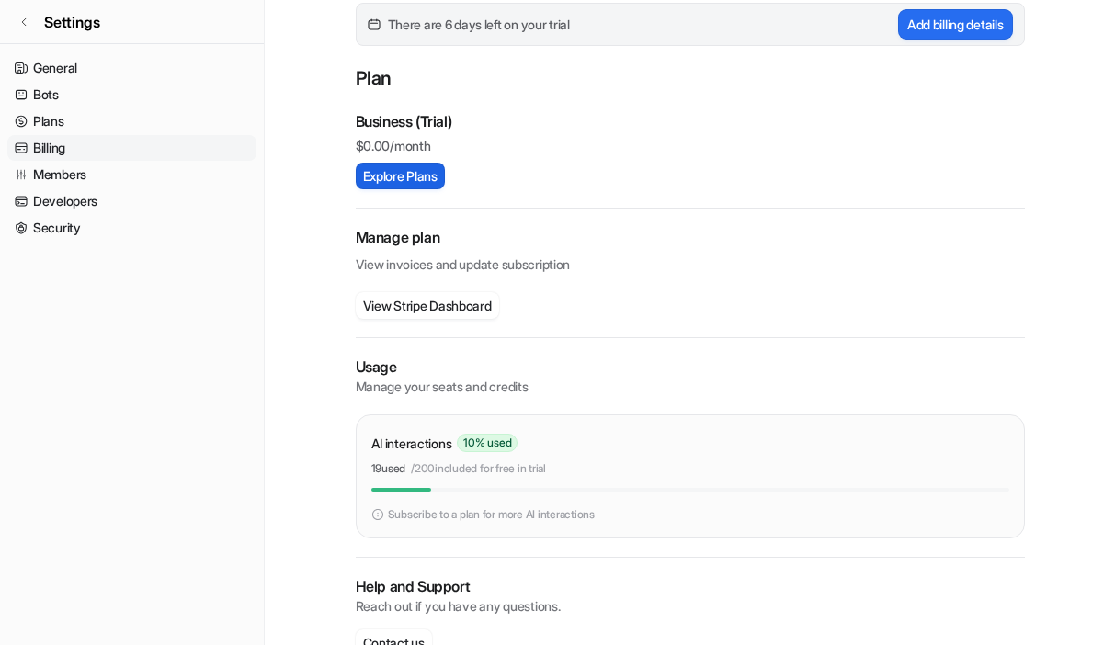
click at [405, 185] on button "Explore Plans" at bounding box center [400, 176] width 89 height 27
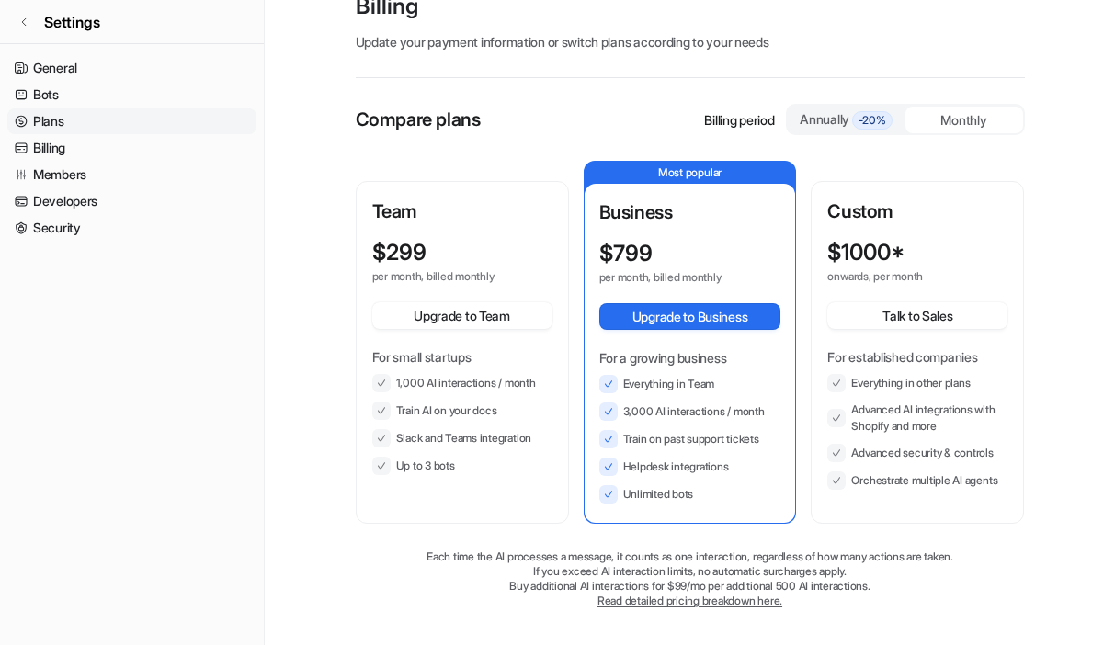
scroll to position [68, 0]
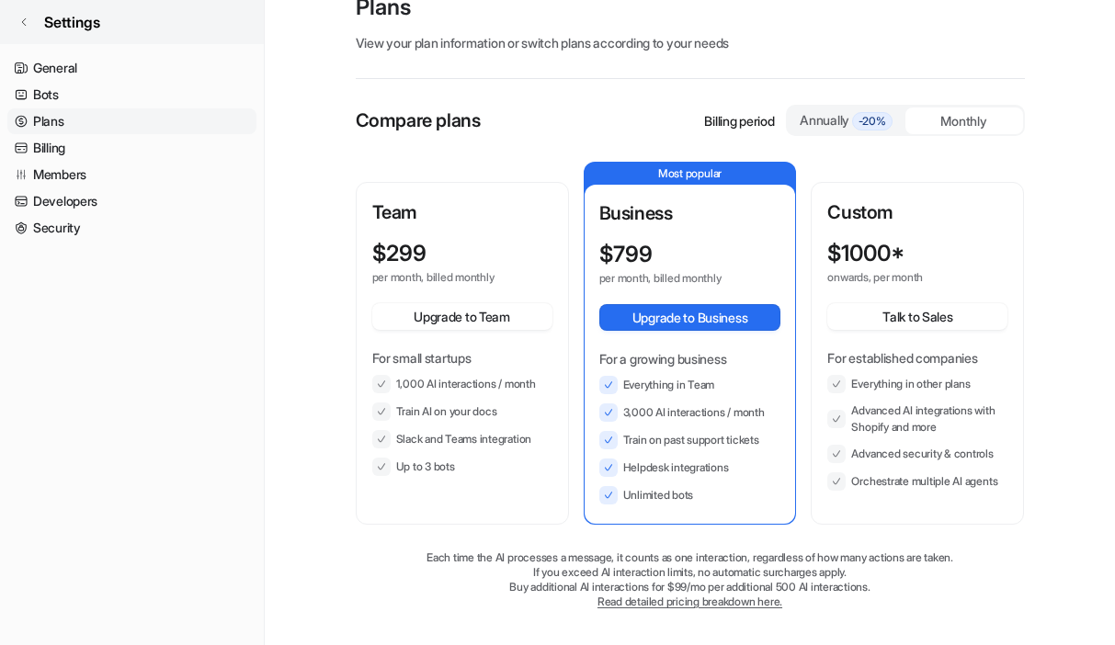
click at [37, 24] on link "Settings" at bounding box center [132, 22] width 264 height 44
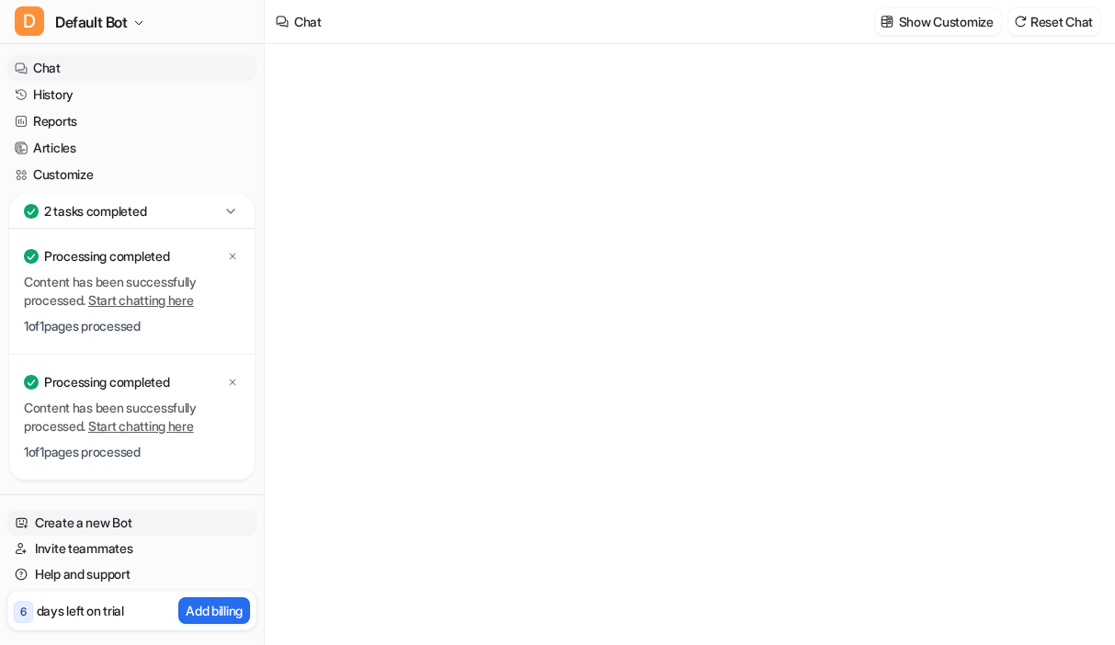
type textarea "**********"
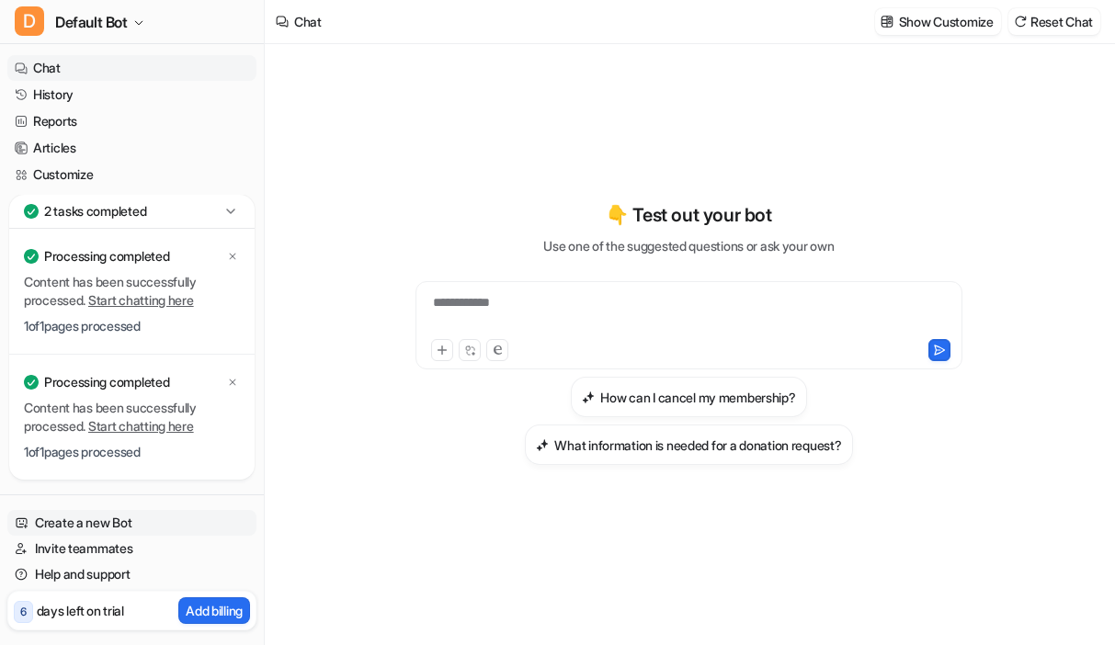
click at [83, 522] on link "Create a new Bot" at bounding box center [131, 523] width 249 height 26
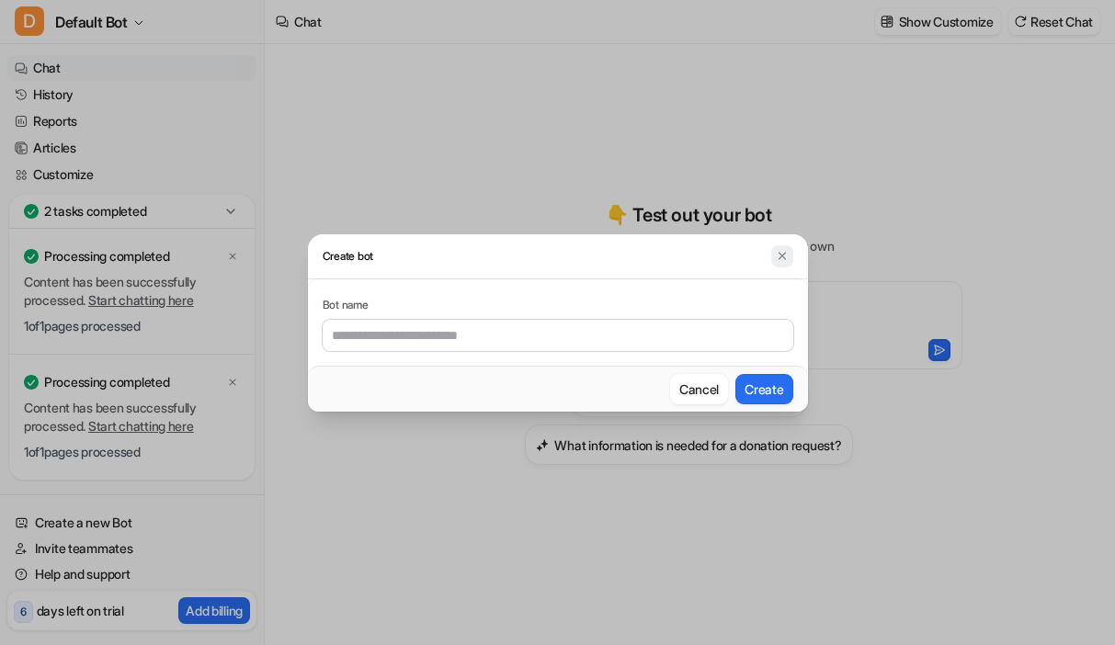
click at [776, 257] on img at bounding box center [782, 256] width 13 height 14
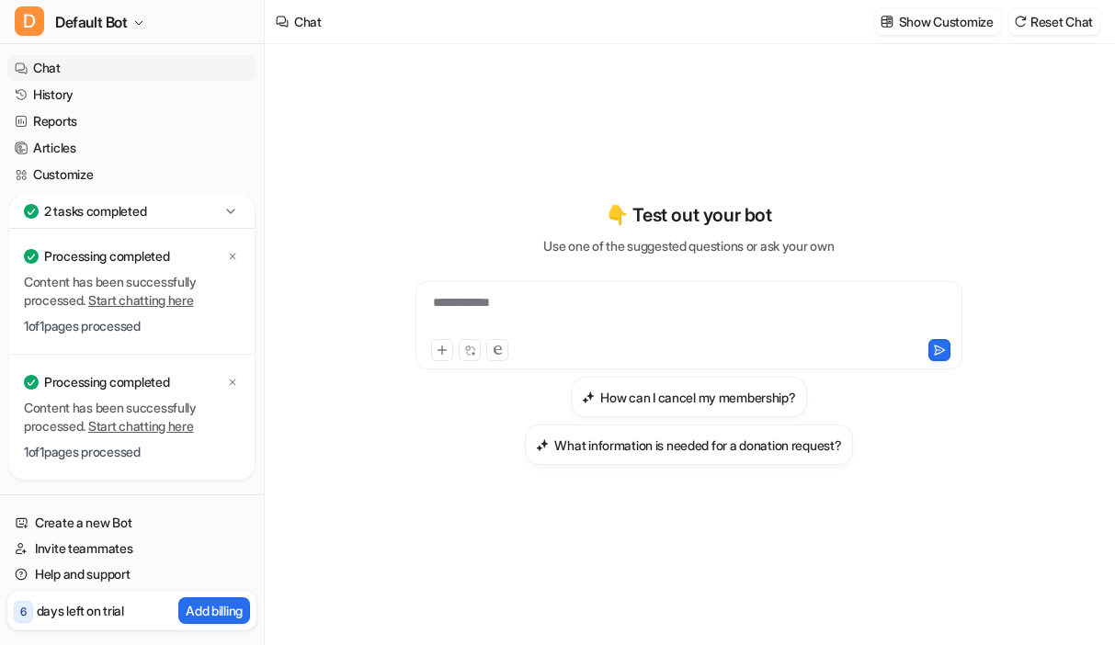
click at [82, 204] on p "2 tasks completed" at bounding box center [95, 211] width 102 height 18
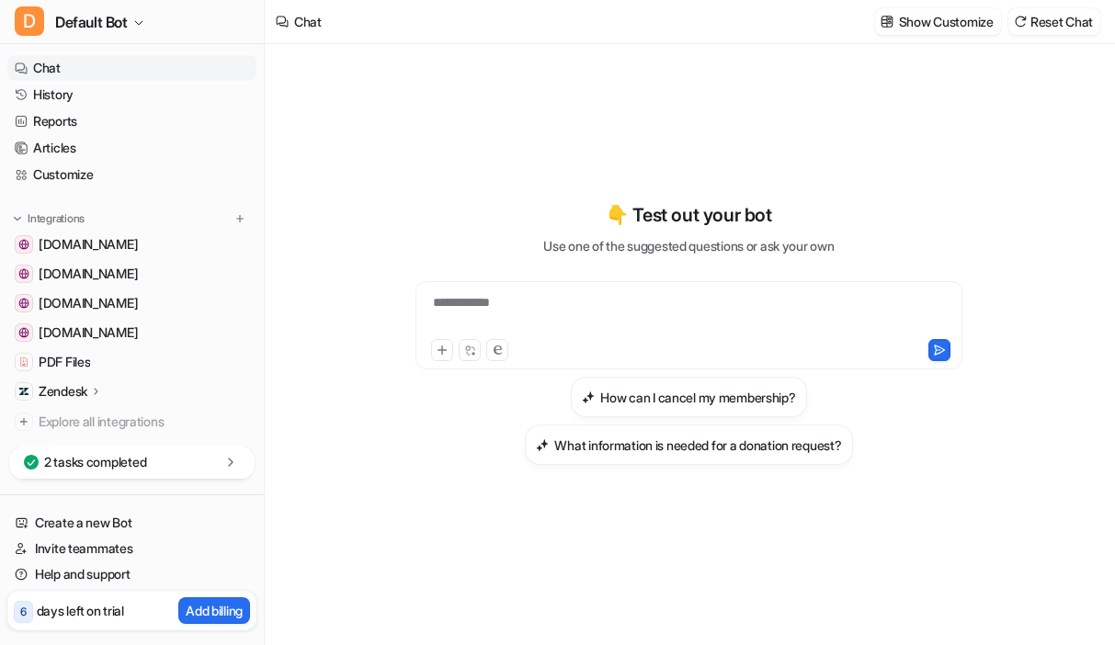
click at [63, 386] on p "Zendesk" at bounding box center [63, 392] width 49 height 18
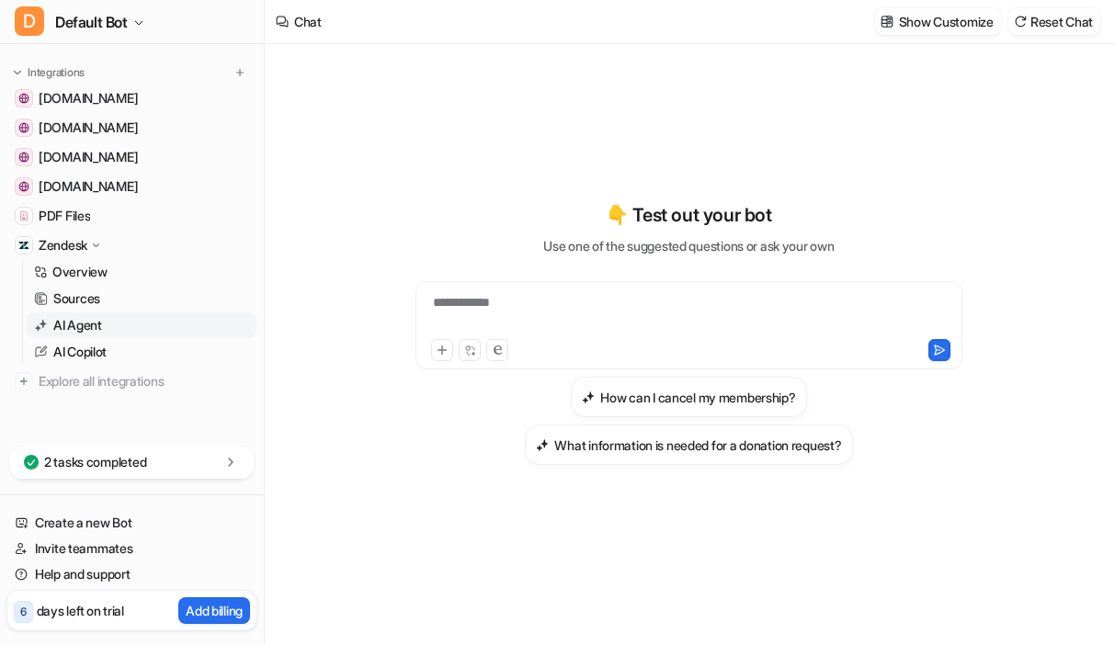
click at [77, 322] on p "AI Agent" at bounding box center [77, 325] width 49 height 18
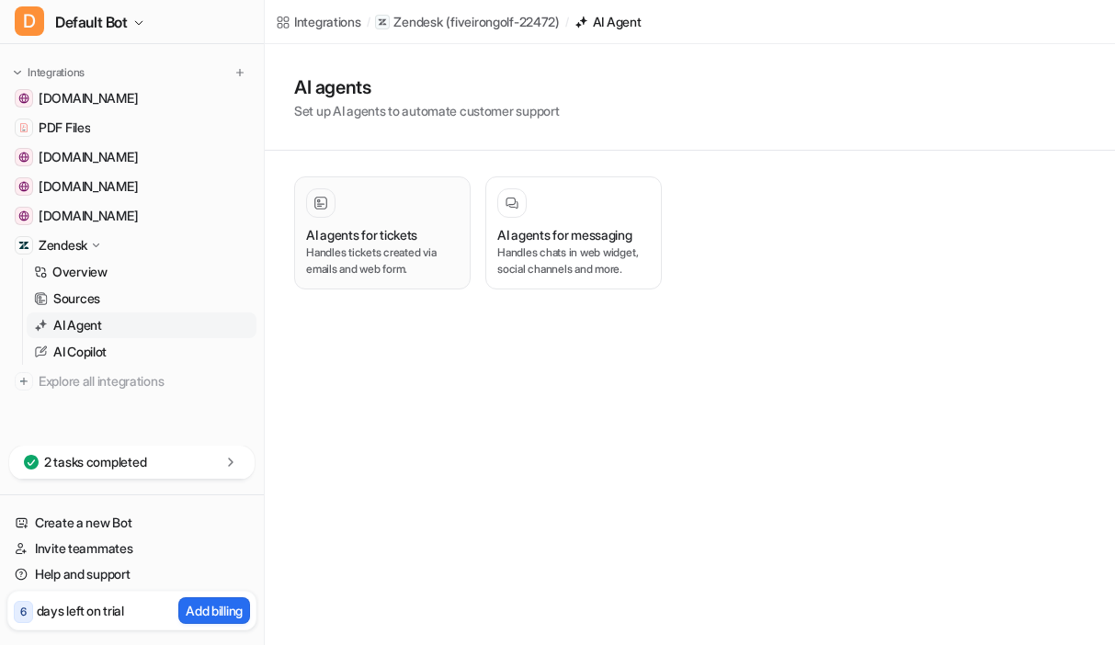
click at [413, 206] on div at bounding box center [382, 202] width 153 height 29
